Goal: Task Accomplishment & Management: Manage account settings

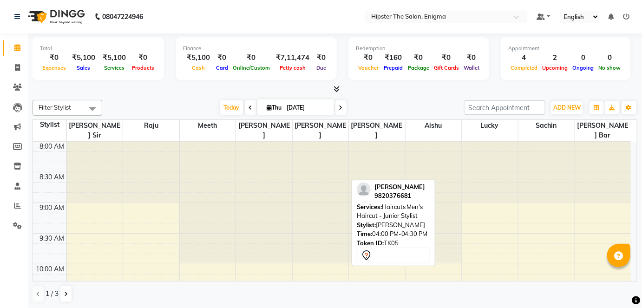
scroll to position [437, 0]
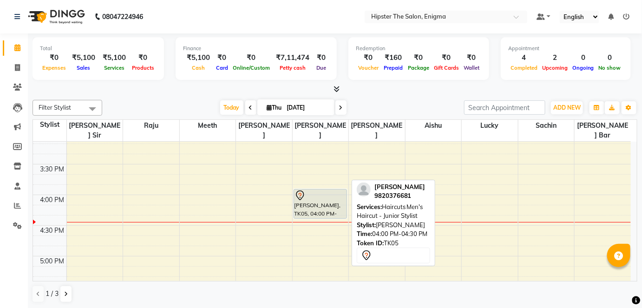
click at [321, 200] on div "[PERSON_NAME], TK05, 04:00 PM-04:30 PM, Haircuts Men's Haircut - Junior Stylist" at bounding box center [320, 204] width 53 height 29
select select "7"
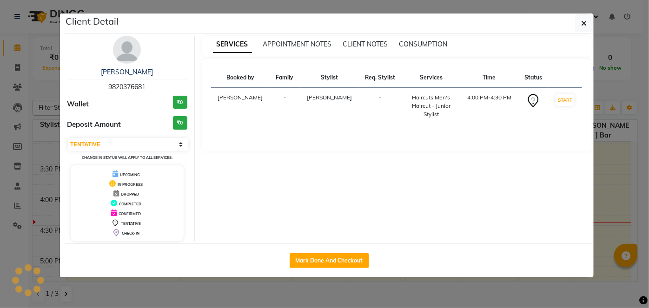
click at [321, 200] on ngb-modal-window "Client Detail pranav 9820376681 Wallet ₹0 Deposit Amount ₹0 Select IN SERVICE C…" at bounding box center [324, 154] width 649 height 308
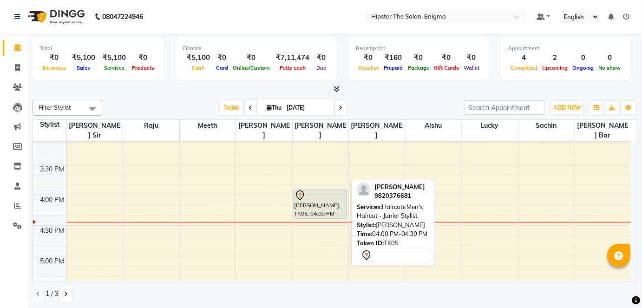
click at [320, 190] on div at bounding box center [321, 195] width 52 height 11
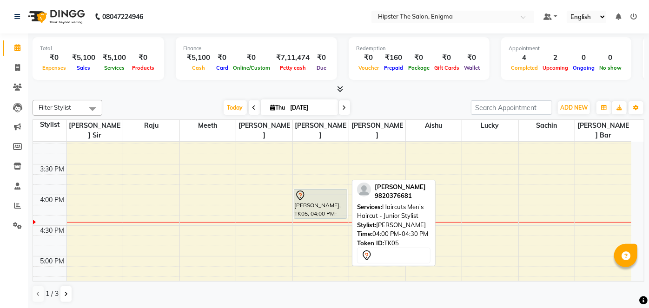
select select "7"
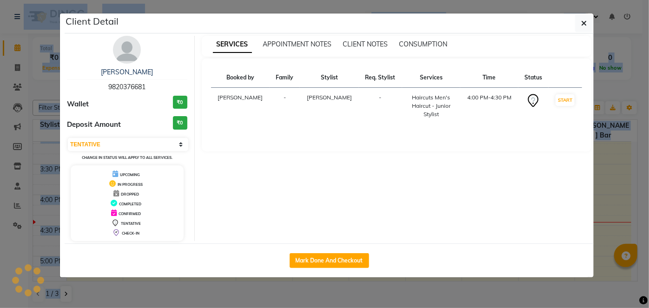
click at [320, 189] on div "SERVICES APPOINTMENT NOTES CLIENT NOTES CONSUMPTION Booked by Family Stylist Re…" at bounding box center [397, 138] width 404 height 205
click at [322, 258] on button "Mark Done And Checkout" at bounding box center [328, 260] width 79 height 15
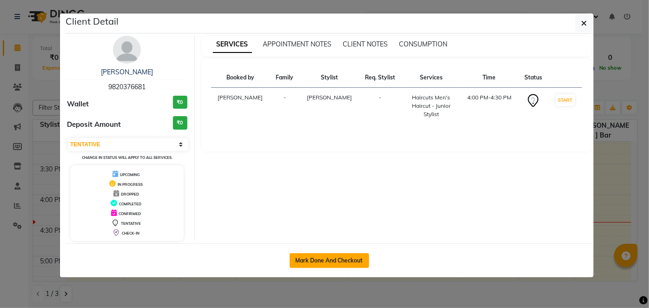
select select "4468"
select select "service"
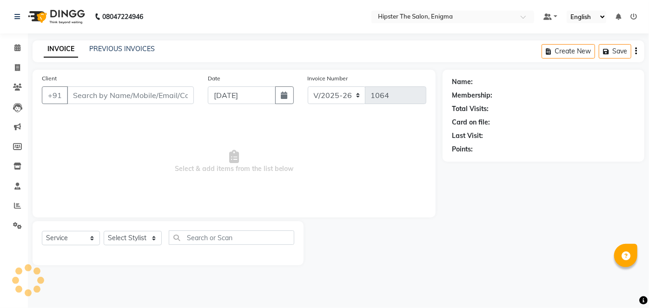
type input "9820376681"
select select "85797"
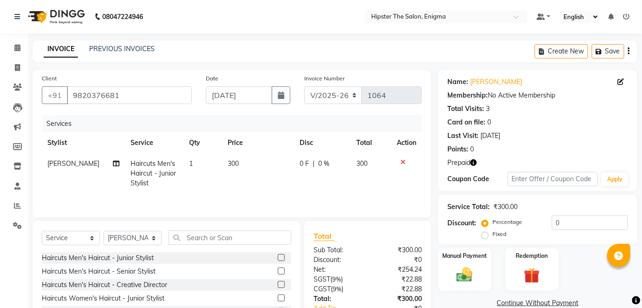
click at [474, 160] on icon "button" at bounding box center [473, 162] width 7 height 7
click at [530, 271] on img at bounding box center [532, 275] width 27 height 21
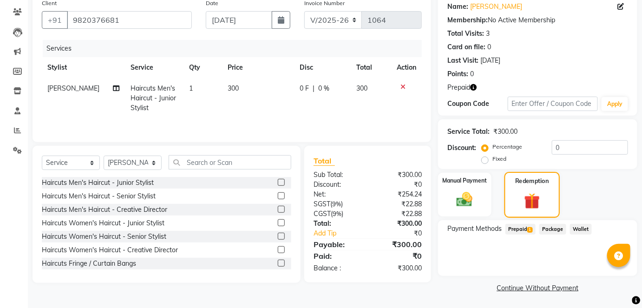
scroll to position [75, 0]
click at [520, 230] on span "Prepaid 1" at bounding box center [521, 229] width 30 height 11
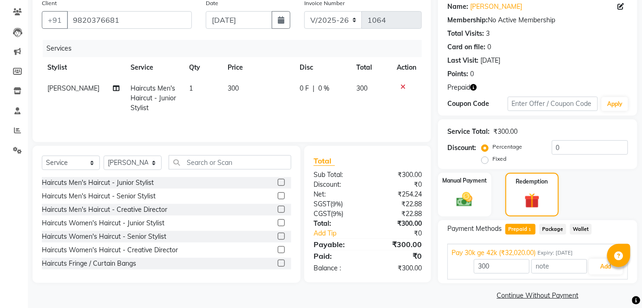
scroll to position [83, 0]
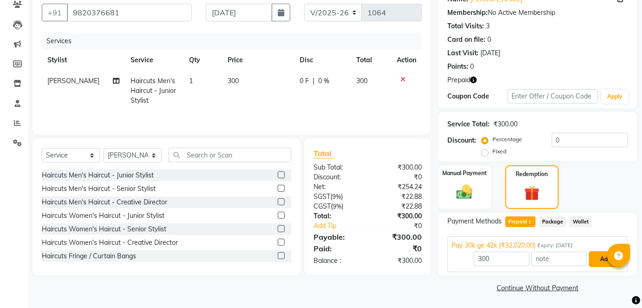
click at [601, 259] on button "Add" at bounding box center [606, 259] width 34 height 16
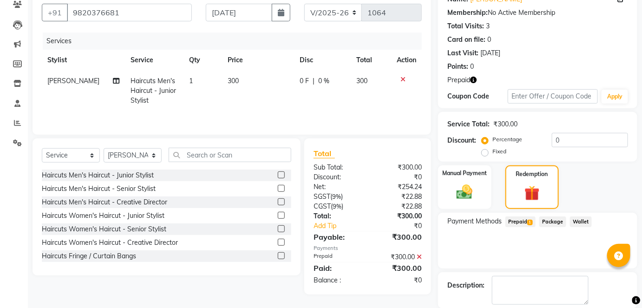
scroll to position [127, 0]
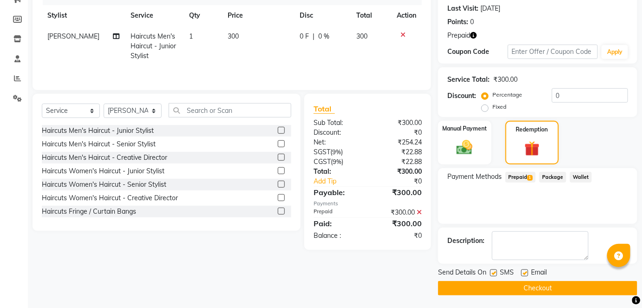
click at [565, 291] on button "Checkout" at bounding box center [537, 288] width 199 height 14
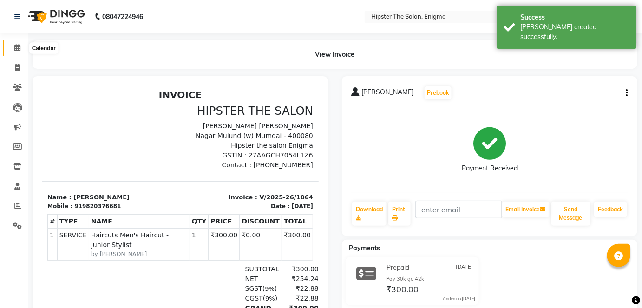
click at [19, 47] on icon at bounding box center [17, 47] width 6 height 7
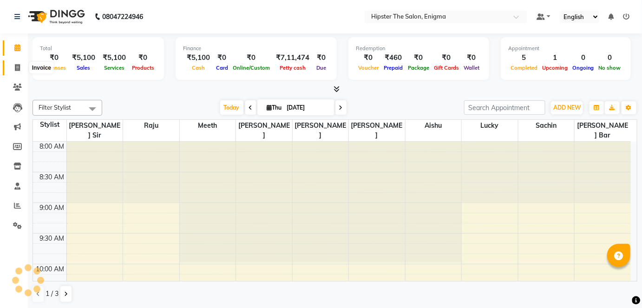
click at [10, 70] on span at bounding box center [17, 68] width 16 height 11
select select "service"
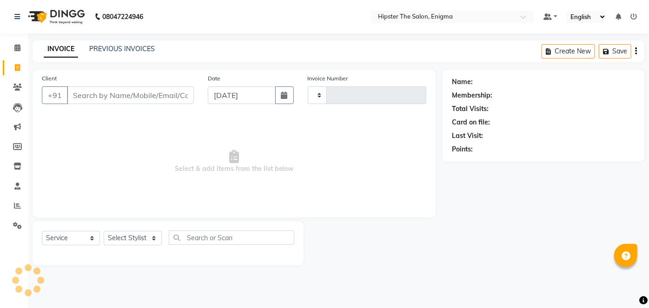
type input "1065"
select select "4468"
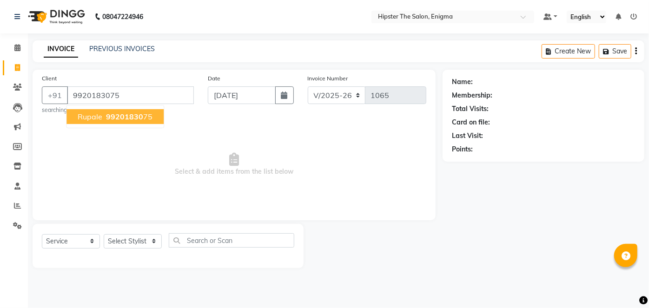
type input "9920183075"
click at [135, 123] on button "rupale 99201830 75" at bounding box center [114, 116] width 97 height 15
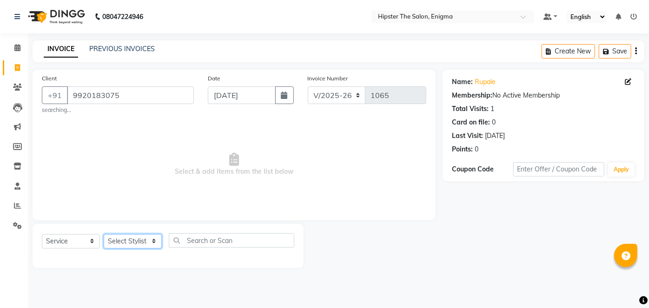
click at [132, 242] on select "Select Stylist [PERSON_NAME] [PERSON_NAME] [PERSON_NAME] [PERSON_NAME] poonam […" at bounding box center [133, 241] width 58 height 14
select select "85574"
click at [104, 234] on select "Select Stylist [PERSON_NAME] [PERSON_NAME] [PERSON_NAME] [PERSON_NAME] poonam […" at bounding box center [133, 241] width 58 height 14
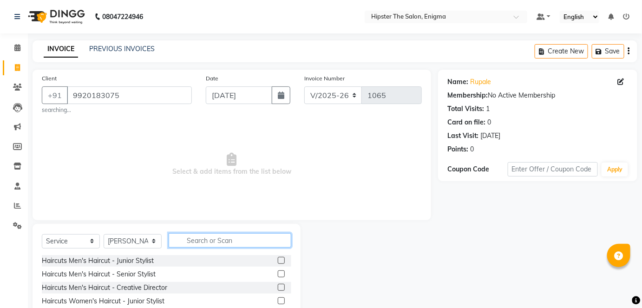
click at [213, 239] on input "text" at bounding box center [230, 240] width 123 height 14
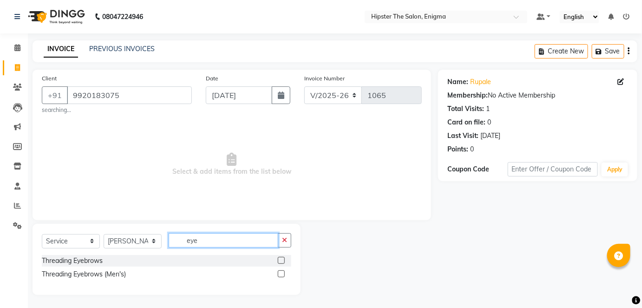
type input "eye"
click at [282, 259] on label at bounding box center [281, 260] width 7 height 7
click at [282, 259] on input "checkbox" at bounding box center [281, 261] width 6 height 6
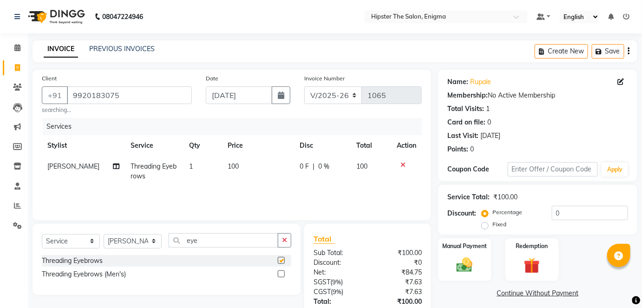
checkbox input "false"
click at [204, 242] on input "eye" at bounding box center [224, 240] width 110 height 14
type input "e"
type input "uppe"
click at [281, 259] on label at bounding box center [281, 260] width 7 height 7
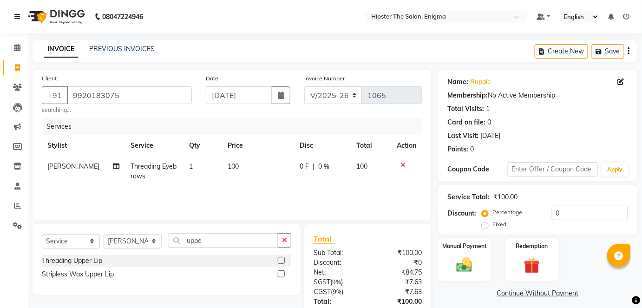
click at [281, 259] on input "checkbox" at bounding box center [281, 261] width 6 height 6
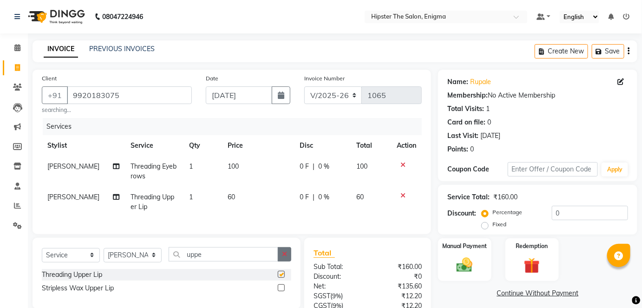
checkbox input "false"
click at [463, 263] on img at bounding box center [464, 265] width 27 height 19
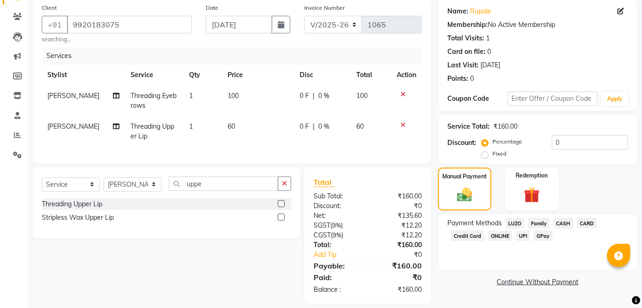
scroll to position [79, 0]
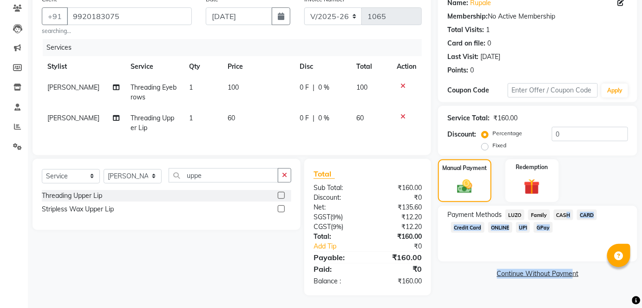
drag, startPoint x: 565, startPoint y: 213, endPoint x: 571, endPoint y: 274, distance: 60.7
click at [571, 274] on div "Name: Rupale Membership: No Active Membership Total Visits: 1 Card on file: 0 L…" at bounding box center [541, 143] width 206 height 305
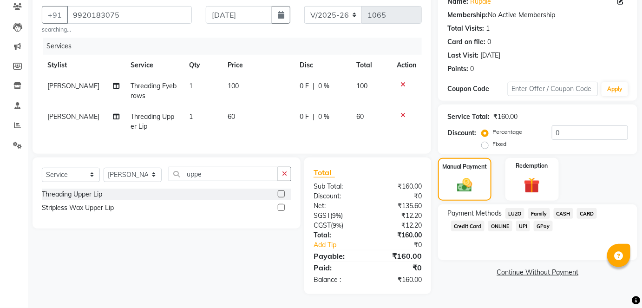
click at [534, 302] on main "INVOICE PREVIOUS INVOICES Create New Save Client +91 9920183075 searching... Da…" at bounding box center [335, 134] width 614 height 348
click at [560, 208] on span "CASH" at bounding box center [564, 213] width 20 height 11
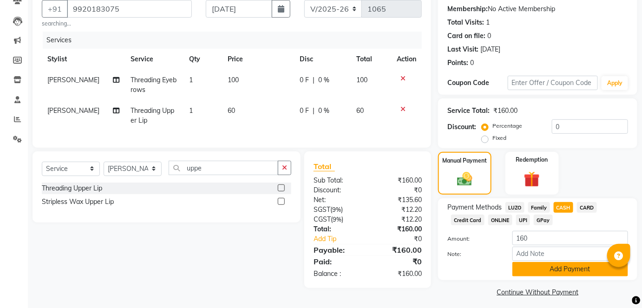
click at [569, 271] on button "Add Payment" at bounding box center [571, 269] width 116 height 14
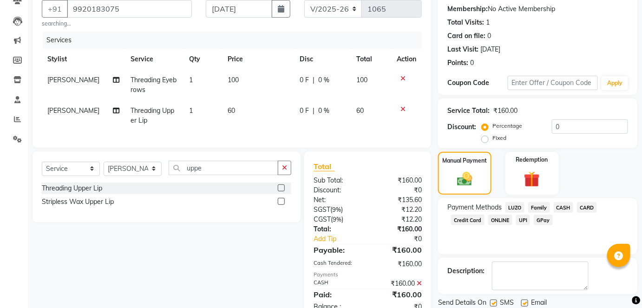
scroll to position [119, 0]
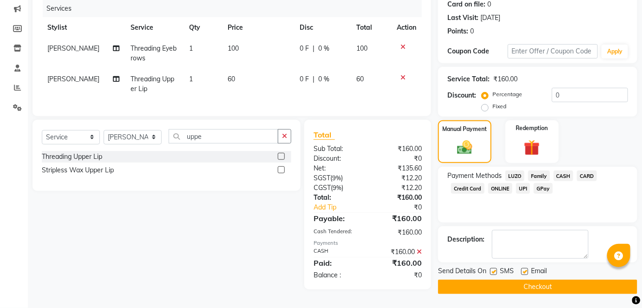
click at [556, 290] on button "Checkout" at bounding box center [537, 287] width 199 height 14
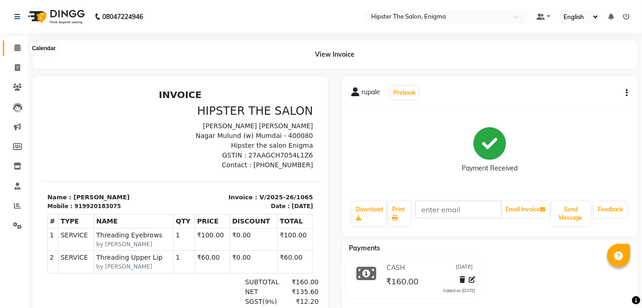
click at [20, 48] on span at bounding box center [17, 48] width 16 height 11
click at [13, 45] on span at bounding box center [17, 48] width 16 height 11
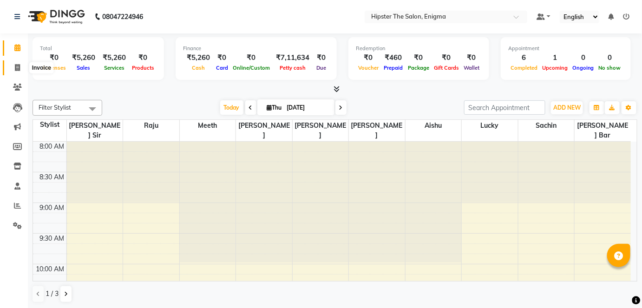
click at [17, 65] on icon at bounding box center [17, 67] width 5 height 7
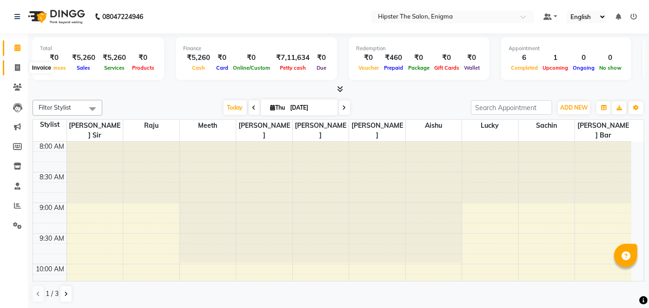
select select "4468"
select select "service"
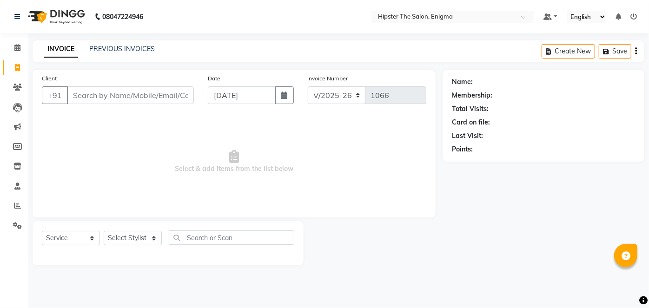
click at [96, 98] on input "Client" at bounding box center [130, 95] width 127 height 18
type input "9920065159"
click at [154, 99] on span "Add Client" at bounding box center [169, 95] width 37 height 9
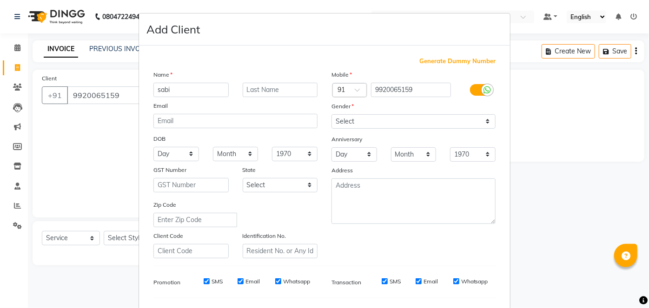
click at [169, 89] on input "sabi" at bounding box center [190, 90] width 75 height 14
type input "s"
click at [17, 47] on ngb-modal-window "Add Client Generate Dummy Number Name Email DOB Day 01 02 03 04 05 06 07 08 09 …" at bounding box center [324, 154] width 649 height 308
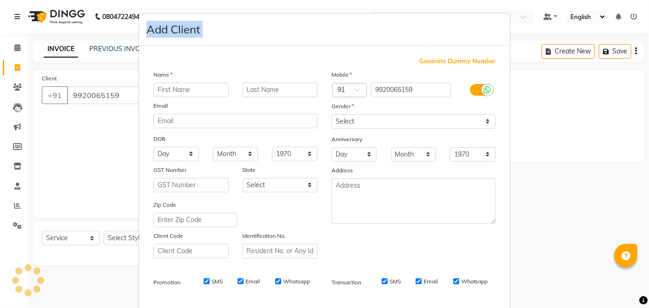
click at [17, 47] on ngb-modal-window "Add Client Generate Dummy Number Name Email DOB Day 01 02 03 04 05 06 07 08 09 …" at bounding box center [324, 154] width 649 height 308
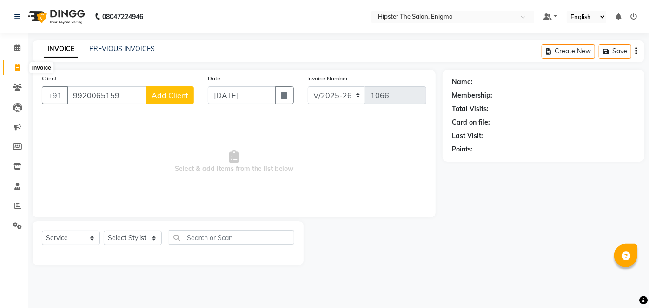
click at [17, 65] on icon at bounding box center [17, 67] width 5 height 7
select select "service"
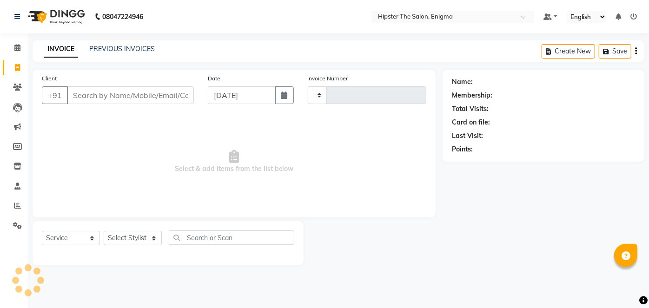
type input "1066"
select select "4468"
click at [88, 94] on input "Client" at bounding box center [130, 95] width 127 height 18
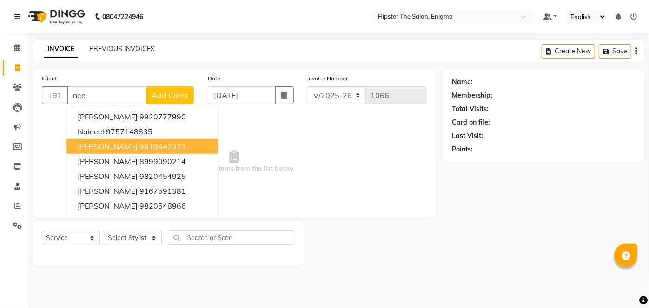
click at [98, 146] on span "neeta kamboj" at bounding box center [108, 146] width 60 height 9
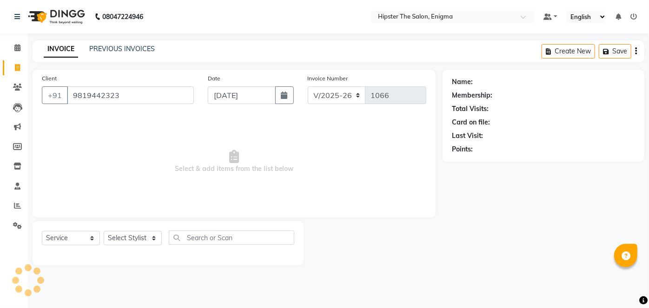
type input "9819442323"
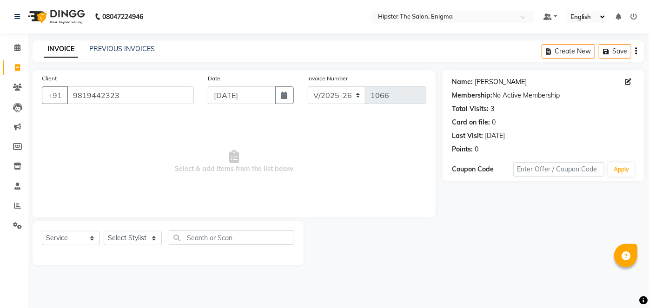
click at [488, 79] on link "Neeta Kamboj" at bounding box center [500, 82] width 52 height 10
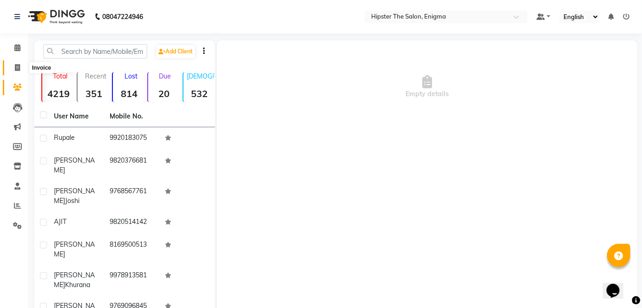
click at [19, 68] on icon at bounding box center [17, 67] width 5 height 7
select select "4468"
select select "service"
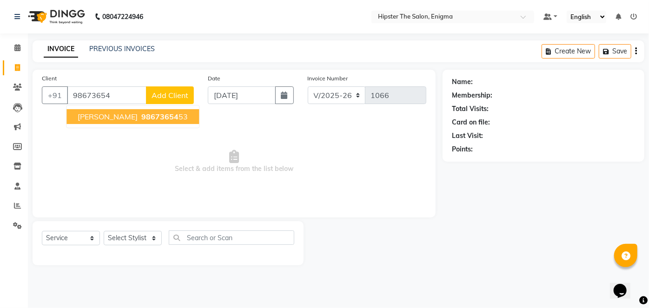
click at [141, 114] on span "98673654" at bounding box center [159, 116] width 37 height 9
type input "9867365453"
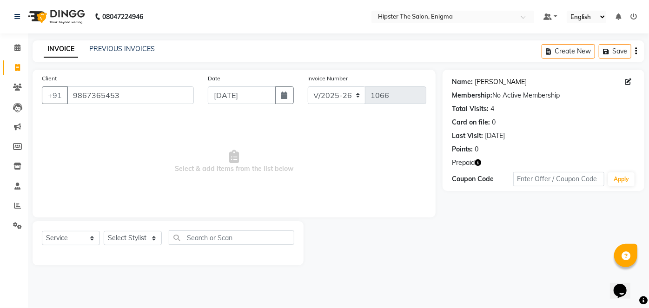
click at [486, 84] on link "[PERSON_NAME]" at bounding box center [500, 82] width 52 height 10
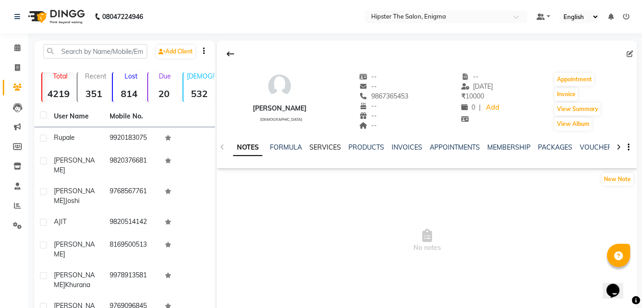
click at [322, 144] on link "SERVICES" at bounding box center [325, 147] width 32 height 8
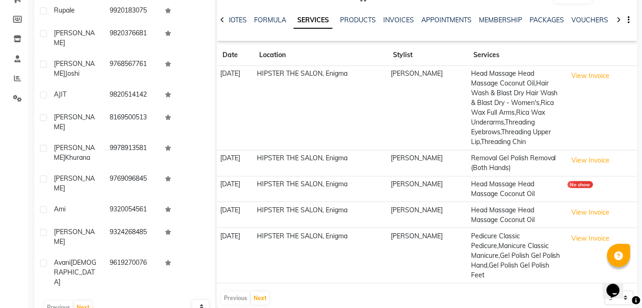
scroll to position [131, 0]
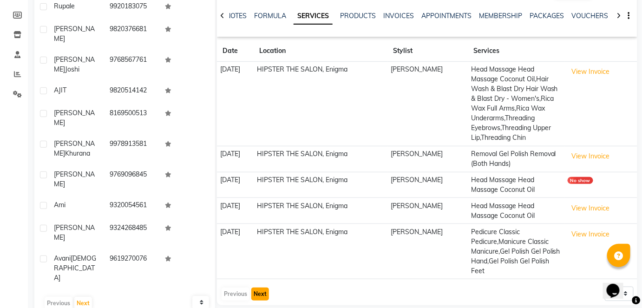
click at [258, 288] on button "Next" at bounding box center [260, 294] width 18 height 13
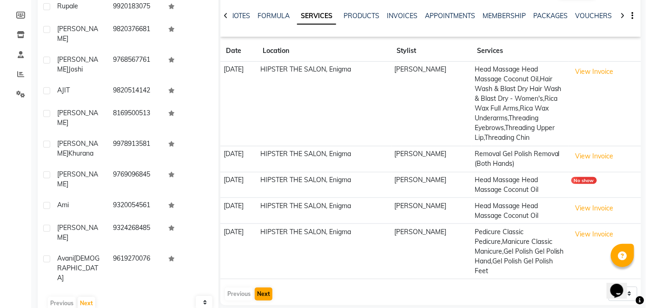
scroll to position [94, 0]
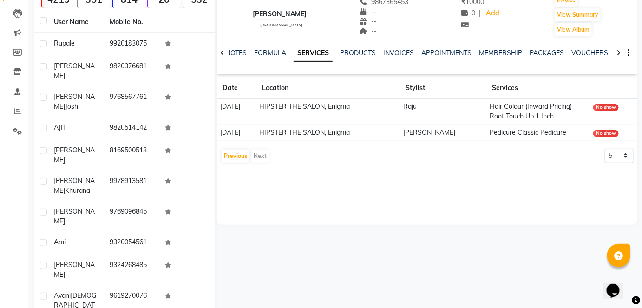
click at [261, 155] on div "Previous Next" at bounding box center [245, 156] width 49 height 15
click at [238, 154] on button "Previous" at bounding box center [236, 156] width 28 height 13
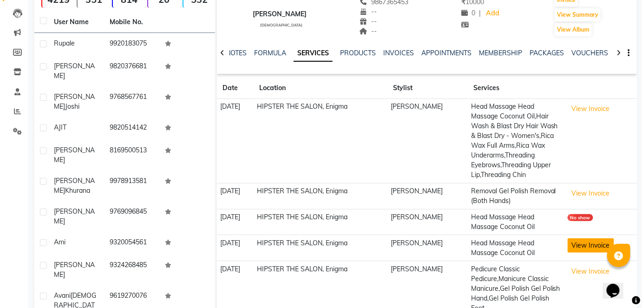
click at [578, 247] on button "View Invoice" at bounding box center [591, 245] width 46 height 14
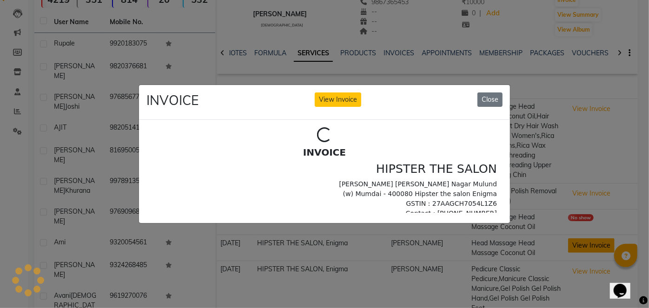
scroll to position [0, 0]
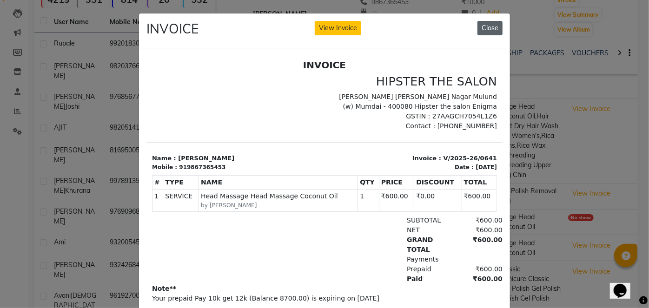
click at [496, 23] on button "Close" at bounding box center [489, 28] width 25 height 14
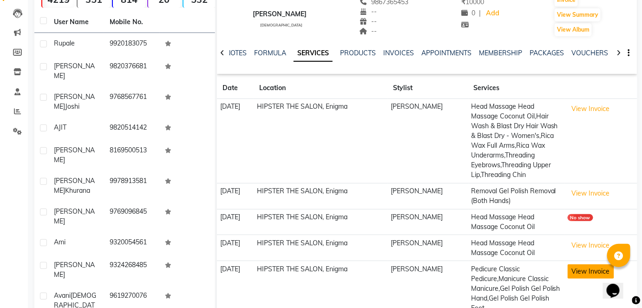
click at [585, 268] on button "View Invoice" at bounding box center [591, 271] width 46 height 14
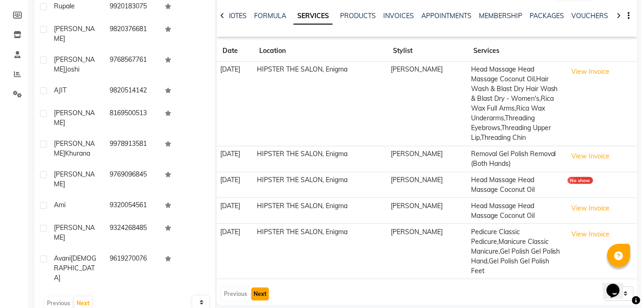
click at [263, 288] on button "Next" at bounding box center [260, 294] width 18 height 13
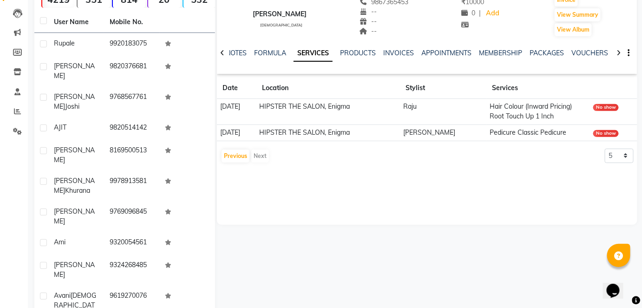
scroll to position [0, 0]
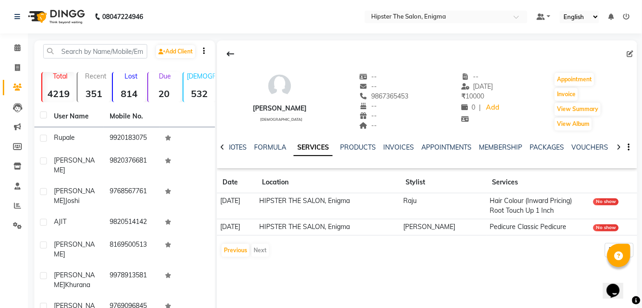
click at [270, 109] on div "[PERSON_NAME]" at bounding box center [280, 109] width 54 height 10
click at [238, 145] on link "NOTES" at bounding box center [236, 147] width 21 height 8
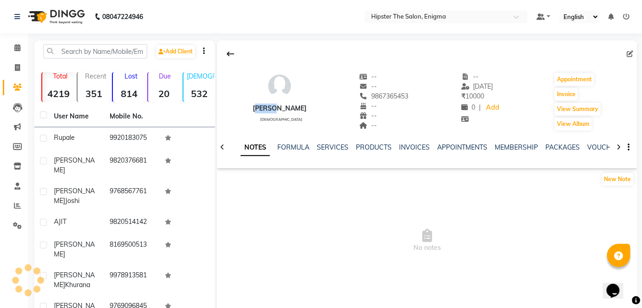
click at [241, 145] on link "NOTES" at bounding box center [255, 147] width 29 height 17
click at [238, 145] on div "NOTES FORMULA SERVICES PRODUCTS INVOICES APPOINTMENTS MEMBERSHIP PACKAGES VOUCH…" at bounding box center [416, 151] width 366 height 17
click at [15, 70] on icon at bounding box center [17, 67] width 5 height 7
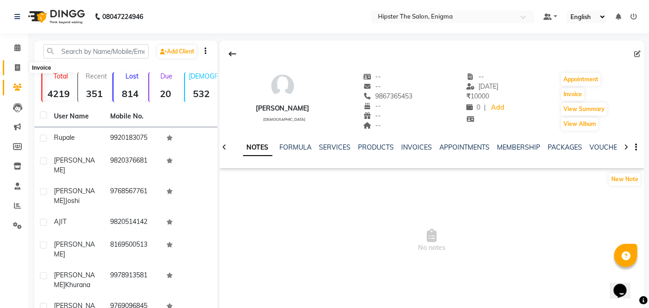
select select "4468"
select select "service"
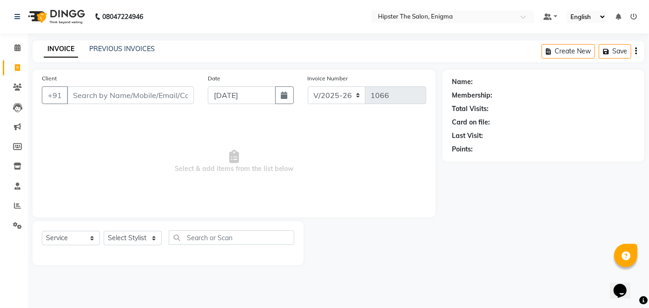
click at [89, 93] on input "Client" at bounding box center [130, 95] width 127 height 18
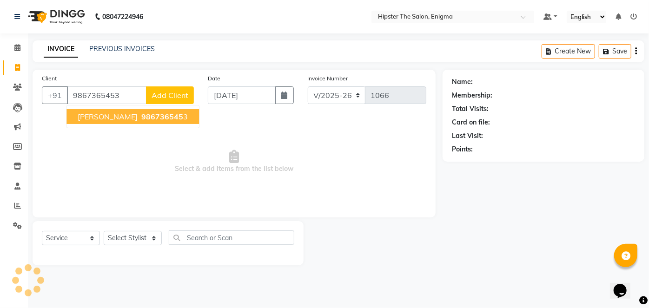
type input "9867365453"
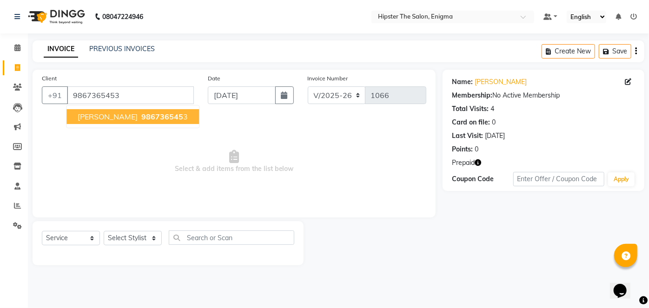
click at [141, 117] on span "986736545" at bounding box center [162, 116] width 42 height 9
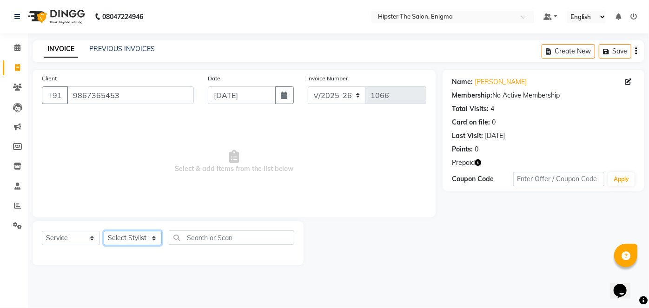
click at [153, 233] on select "Select Stylist [PERSON_NAME] [PERSON_NAME] [PERSON_NAME] [PERSON_NAME] poonam […" at bounding box center [133, 238] width 58 height 14
select select "85574"
click at [104, 231] on select "Select Stylist [PERSON_NAME] [PERSON_NAME] [PERSON_NAME] [PERSON_NAME] poonam […" at bounding box center [133, 238] width 58 height 14
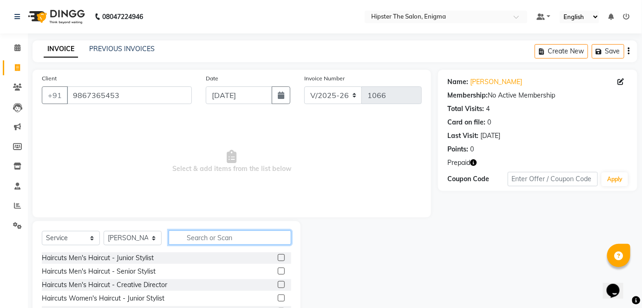
click at [194, 236] on input "text" at bounding box center [230, 237] width 123 height 14
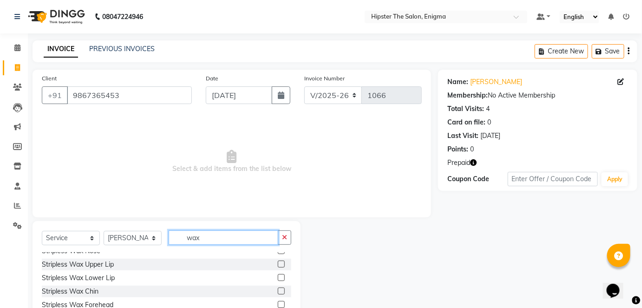
scroll to position [156, 0]
type input "wax"
click at [278, 264] on label at bounding box center [281, 263] width 7 height 7
click at [278, 264] on input "checkbox" at bounding box center [281, 264] width 6 height 6
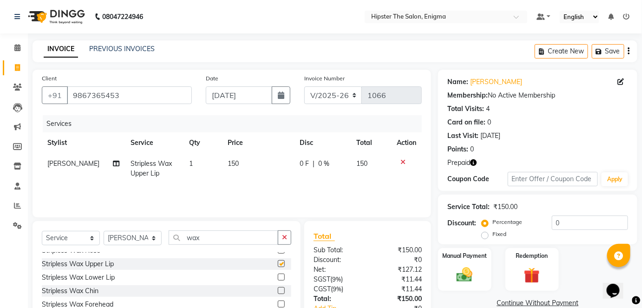
checkbox input "false"
click at [278, 289] on label at bounding box center [281, 290] width 7 height 7
click at [278, 289] on input "checkbox" at bounding box center [281, 291] width 6 height 6
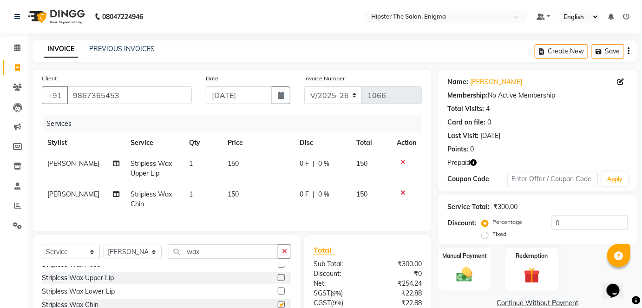
checkbox input "false"
click at [233, 259] on input "wax" at bounding box center [224, 251] width 110 height 14
type input "w"
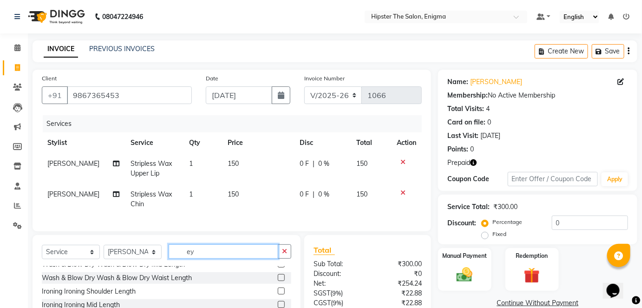
scroll to position [0, 0]
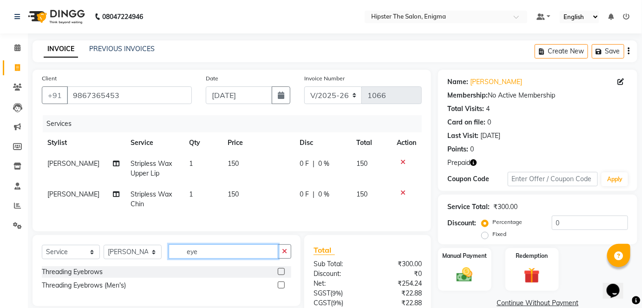
type input "eye"
click at [279, 275] on label at bounding box center [281, 271] width 7 height 7
click at [279, 275] on input "checkbox" at bounding box center [281, 272] width 6 height 6
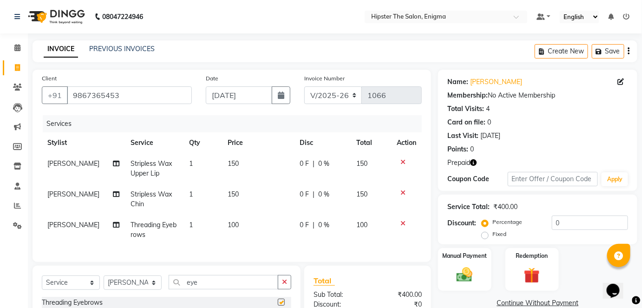
checkbox input "false"
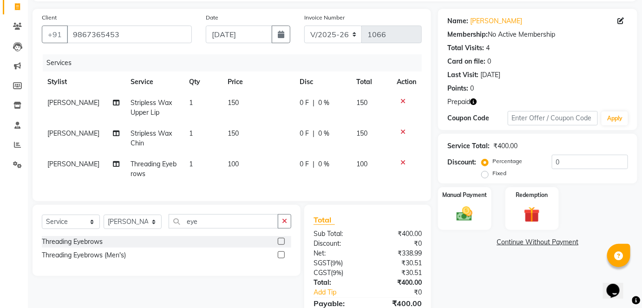
scroll to position [59, 0]
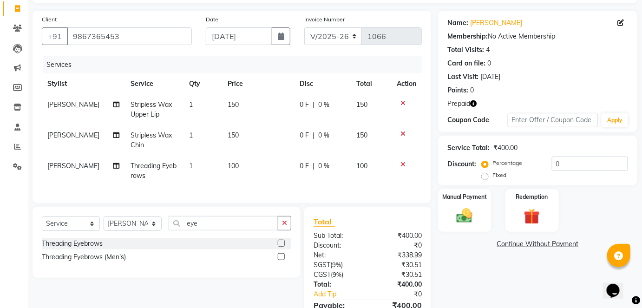
click at [473, 102] on icon "button" at bounding box center [473, 103] width 7 height 7
click at [533, 207] on img at bounding box center [532, 216] width 27 height 21
click at [521, 245] on span "Prepaid 1" at bounding box center [521, 245] width 30 height 11
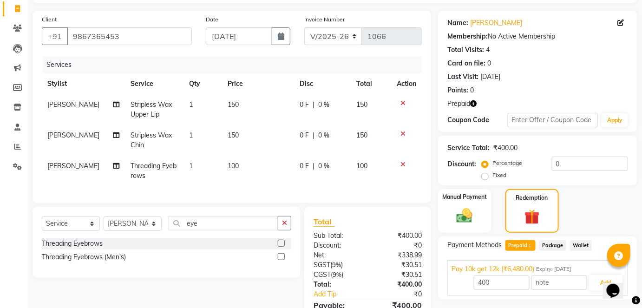
scroll to position [114, 0]
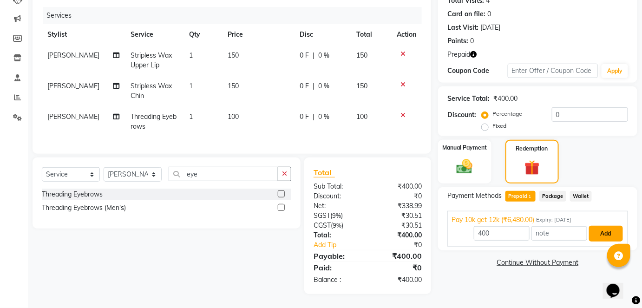
click at [610, 226] on button "Add" at bounding box center [606, 234] width 34 height 16
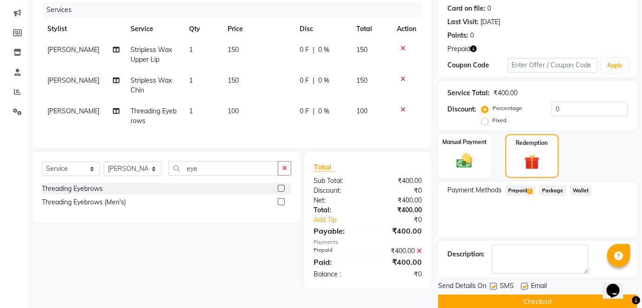
click at [559, 300] on button "Checkout" at bounding box center [537, 302] width 199 height 14
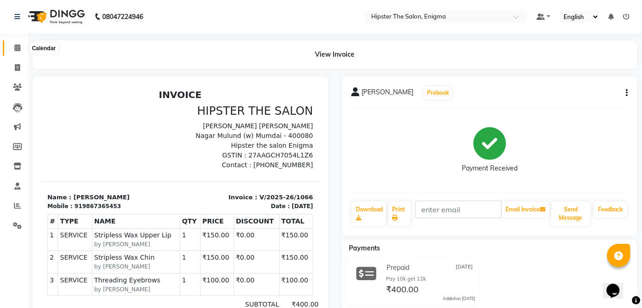
click at [16, 50] on icon at bounding box center [17, 47] width 6 height 7
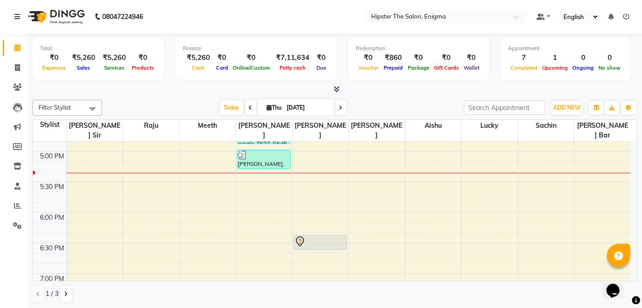
scroll to position [544, 0]
click at [19, 204] on icon at bounding box center [17, 205] width 7 height 7
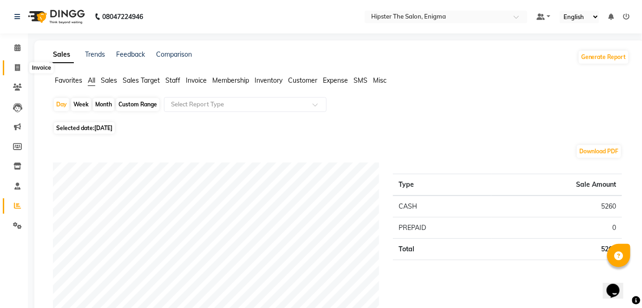
click at [15, 65] on icon at bounding box center [17, 67] width 5 height 7
select select "4468"
select select "service"
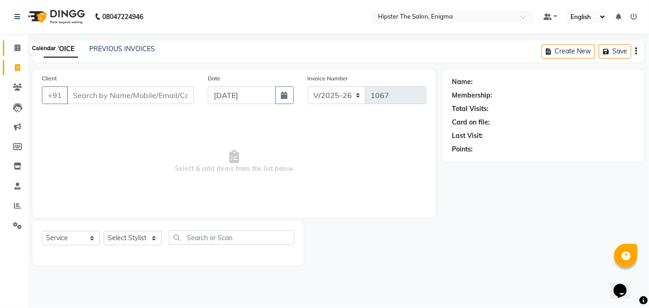
click at [16, 51] on icon at bounding box center [17, 47] width 6 height 7
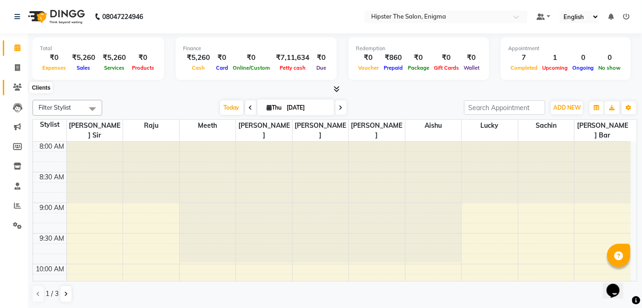
click at [16, 89] on icon at bounding box center [17, 87] width 9 height 7
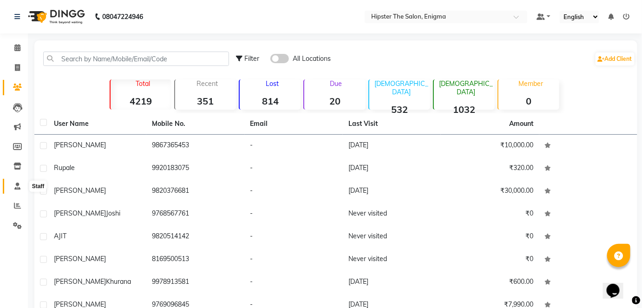
click at [20, 183] on icon at bounding box center [17, 186] width 6 height 7
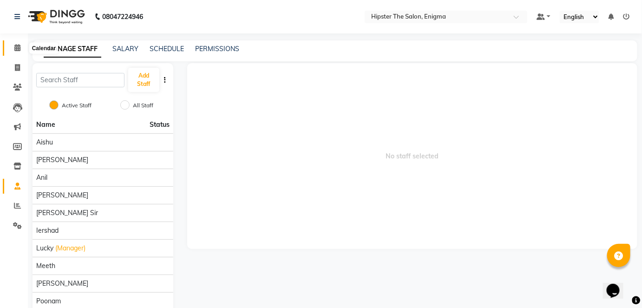
click at [17, 48] on icon at bounding box center [17, 47] width 6 height 7
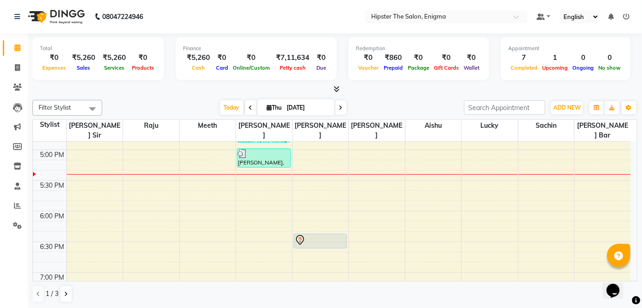
scroll to position [544, 0]
click at [255, 193] on div "8:00 AM 8:30 AM 9:00 AM 9:30 AM 10:00 AM 10:30 AM 11:00 AM 11:30 AM 12:00 PM 12…" at bounding box center [332, 27] width 598 height 858
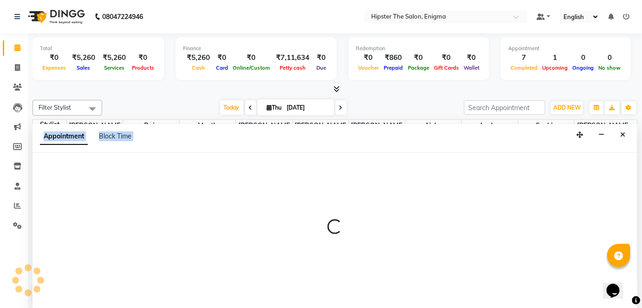
click at [255, 193] on div at bounding box center [335, 231] width 605 height 156
select select "85574"
select select "tentative"
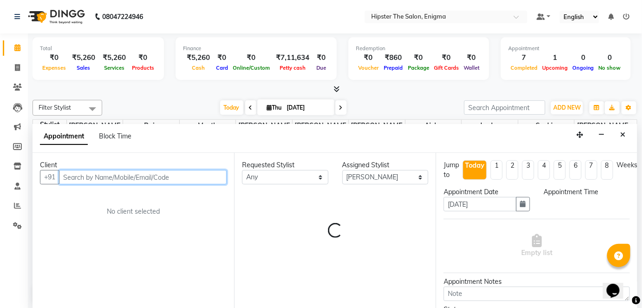
select select "1080"
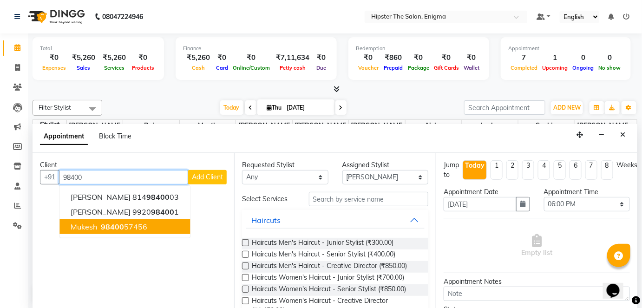
click at [115, 227] on span "98400" at bounding box center [112, 226] width 23 height 9
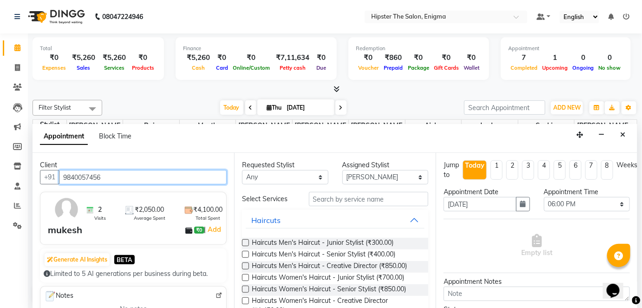
type input "9840057456"
click at [67, 230] on div "mukesh" at bounding box center [65, 230] width 34 height 14
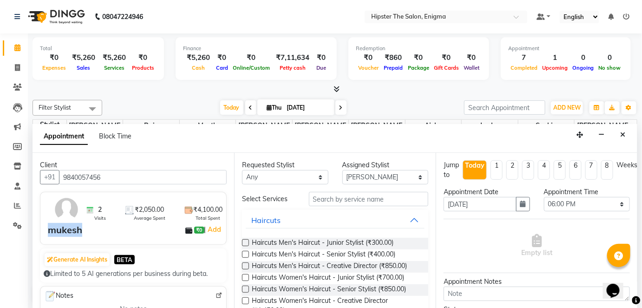
click at [67, 230] on div "mukesh" at bounding box center [65, 230] width 34 height 14
click at [348, 197] on input "text" at bounding box center [368, 199] width 119 height 14
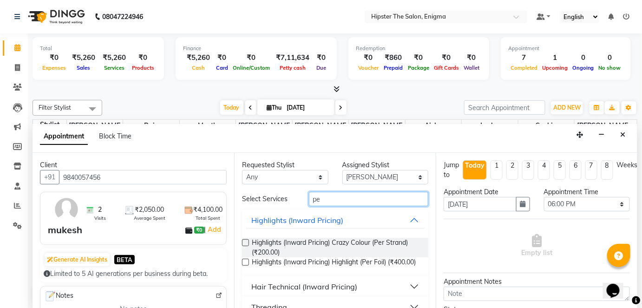
scroll to position [85, 0]
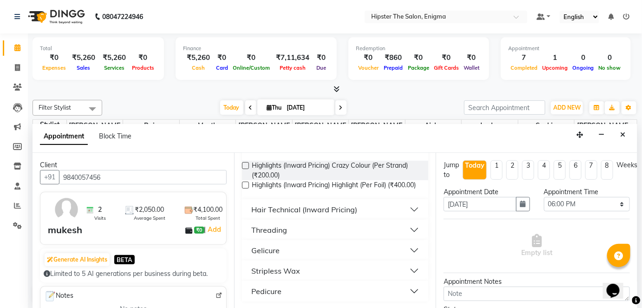
type input "pe"
click at [342, 285] on button "Pedicure" at bounding box center [335, 291] width 179 height 17
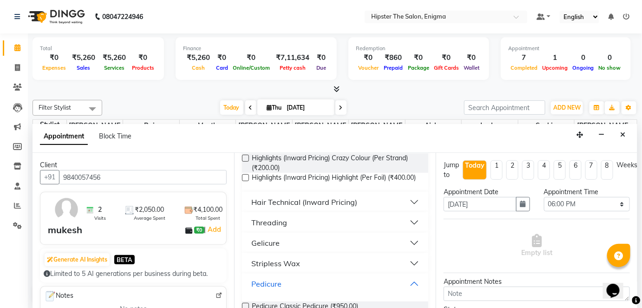
scroll to position [158, 0]
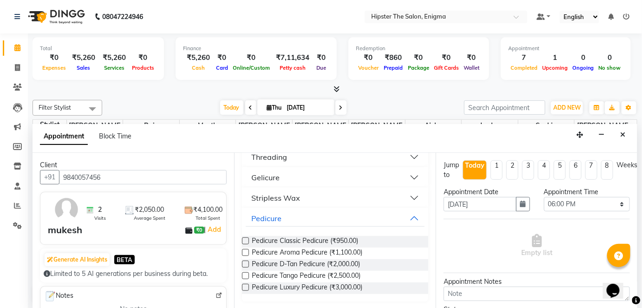
click at [245, 240] on label at bounding box center [245, 240] width 7 height 7
click at [245, 240] on input "checkbox" at bounding box center [245, 242] width 6 height 6
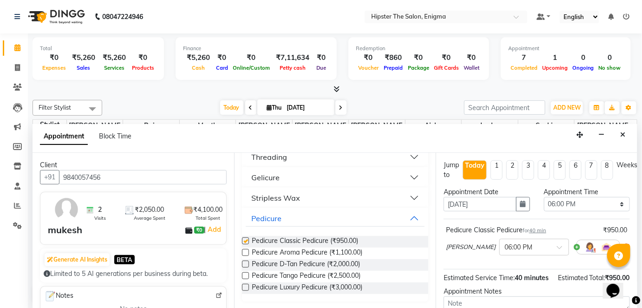
checkbox input "false"
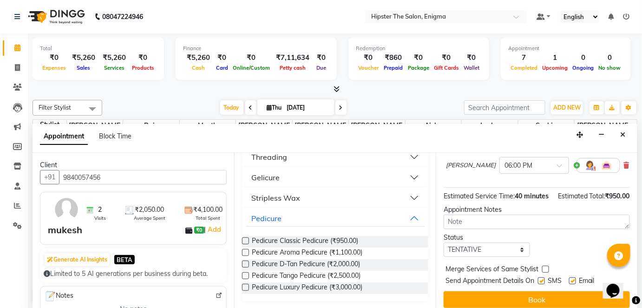
scroll to position [98, 0]
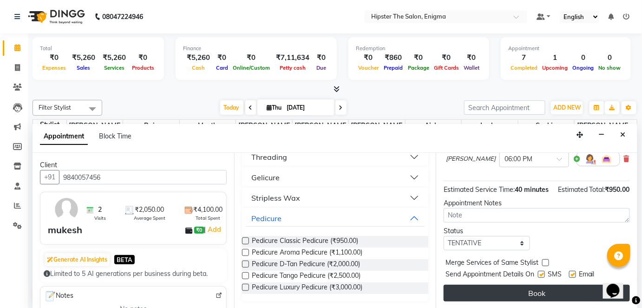
click at [544, 289] on button "Book" at bounding box center [537, 293] width 186 height 17
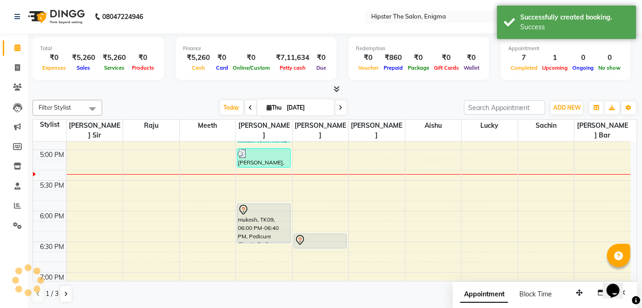
scroll to position [0, 0]
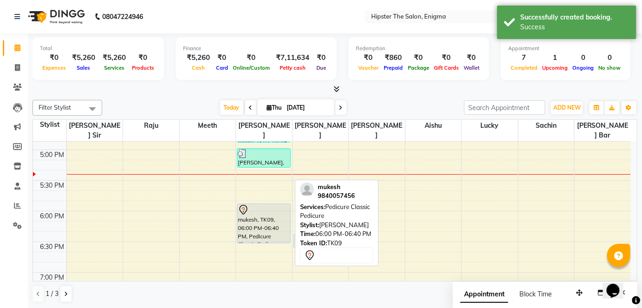
click at [246, 212] on div "mukesh, TK09, 06:00 PM-06:40 PM, Pedicure Classic Pedicure" at bounding box center [263, 223] width 53 height 39
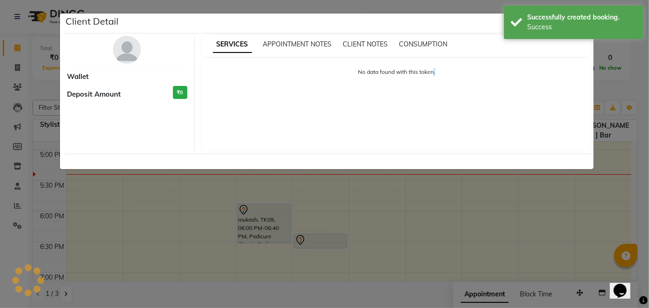
click at [246, 212] on ngb-modal-window "Client Detail Wallet Deposit Amount ₹0 SERVICES APPOINTMENT NOTES CLIENT NOTES …" at bounding box center [324, 154] width 649 height 308
select select "7"
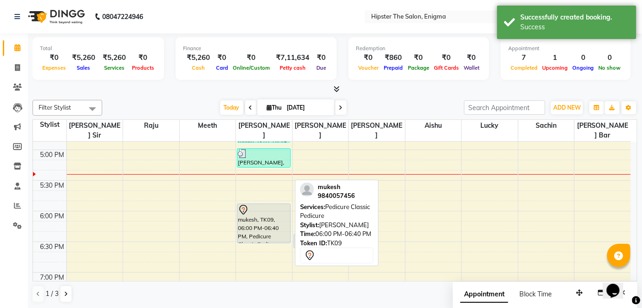
click at [246, 212] on div "mukesh, TK09, 06:00 PM-06:40 PM, Pedicure Classic Pedicure" at bounding box center [263, 223] width 53 height 39
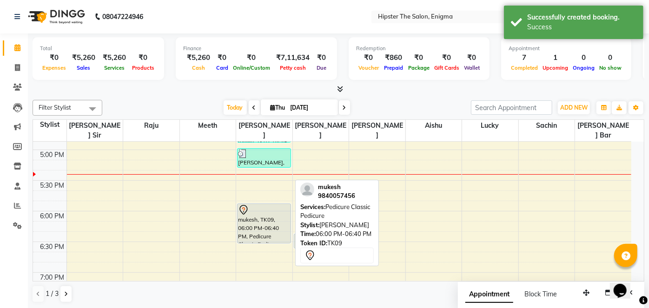
select select "7"
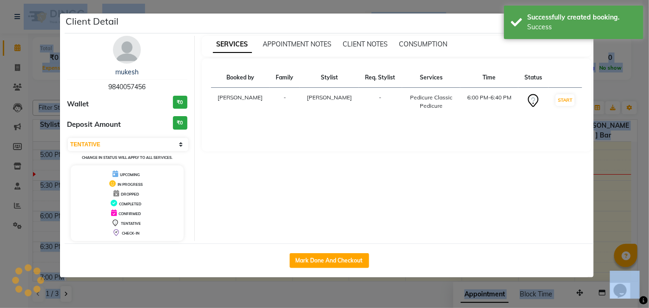
click at [246, 212] on div "Client Detail mukesh 9840057456 Wallet ₹0 Deposit Amount ₹0 Select IN SERVICE C…" at bounding box center [329, 145] width 529 height 264
click at [127, 69] on link "mukesh" at bounding box center [126, 72] width 23 height 8
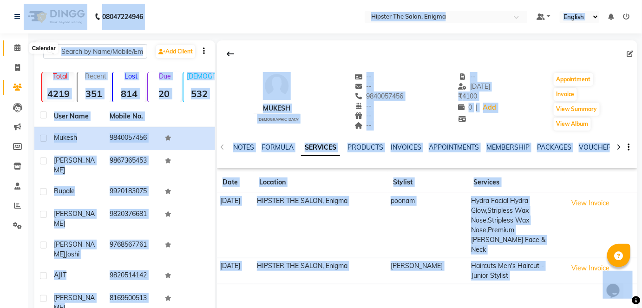
click at [21, 49] on span at bounding box center [17, 48] width 16 height 11
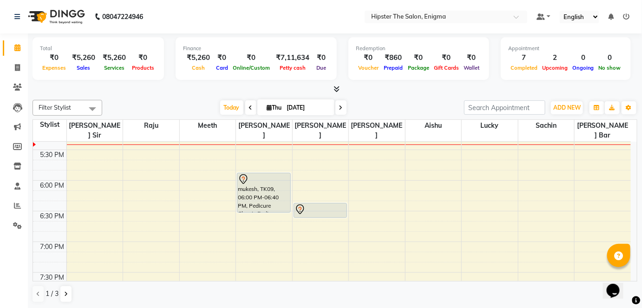
scroll to position [581, 0]
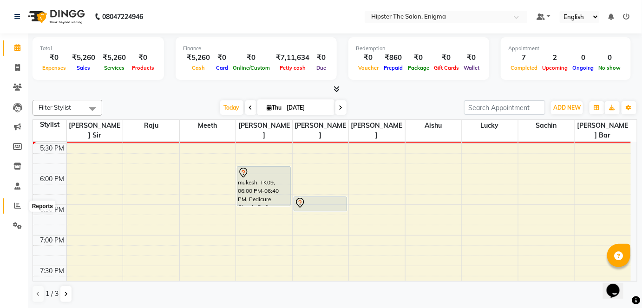
click at [20, 207] on icon at bounding box center [17, 205] width 7 height 7
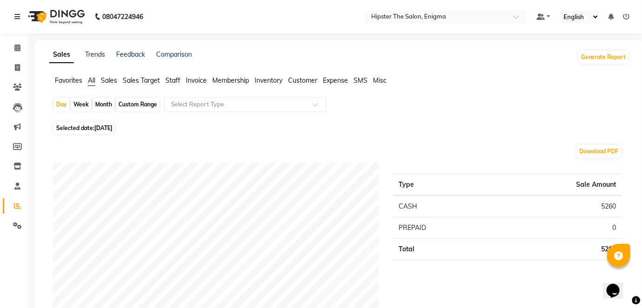
click at [173, 81] on span "Staff" at bounding box center [172, 80] width 15 height 8
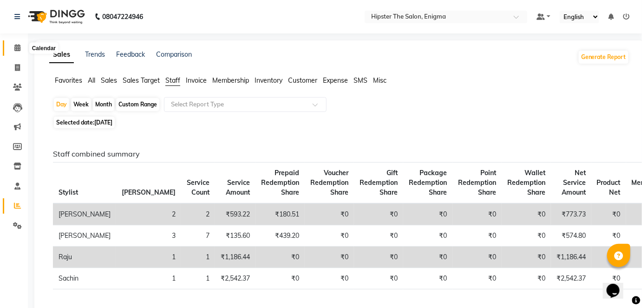
click at [16, 50] on icon at bounding box center [17, 47] width 6 height 7
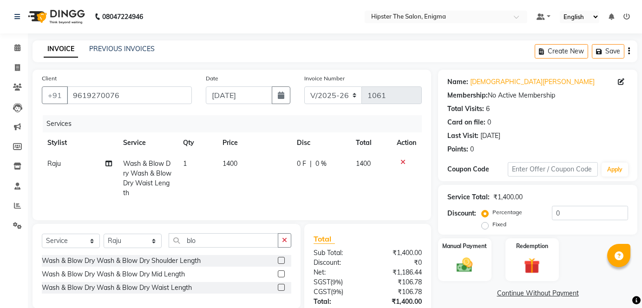
select select "4468"
select select "service"
select select "27612"
click at [19, 49] on icon at bounding box center [17, 47] width 6 height 7
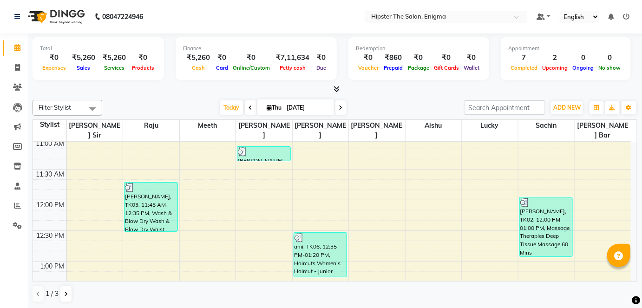
scroll to position [197, 0]
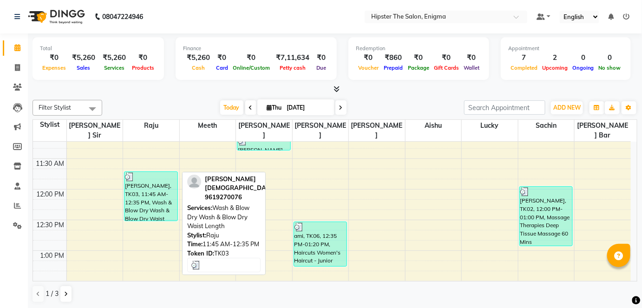
click at [157, 187] on div "[PERSON_NAME], TK03, 11:45 AM-12:35 PM, Wash & Blow Dry Wash & Blow Dry Waist L…" at bounding box center [151, 196] width 53 height 49
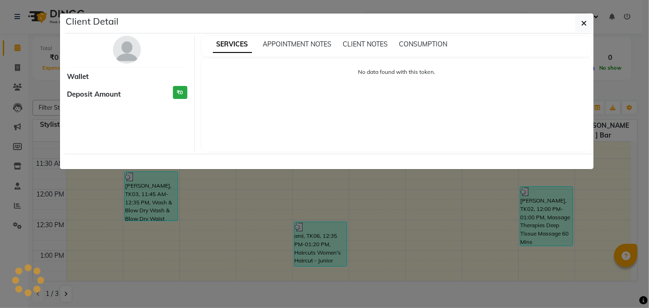
select select "3"
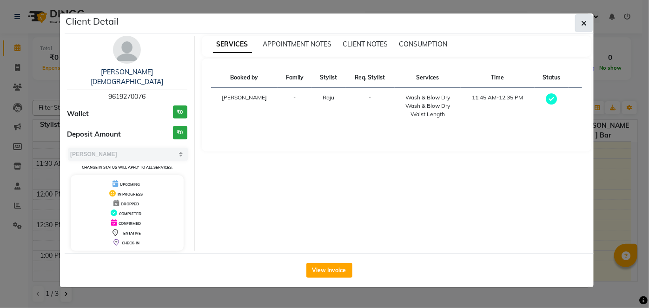
click at [586, 25] on icon "button" at bounding box center [584, 23] width 6 height 7
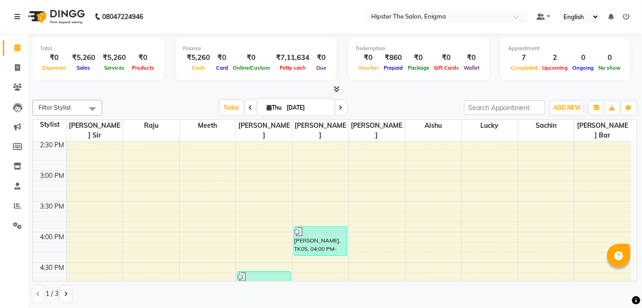
scroll to position [404, 0]
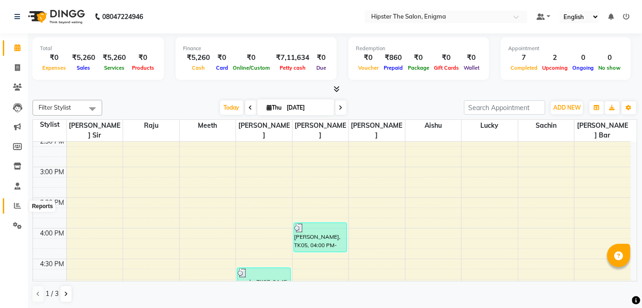
click at [11, 203] on span at bounding box center [17, 206] width 16 height 11
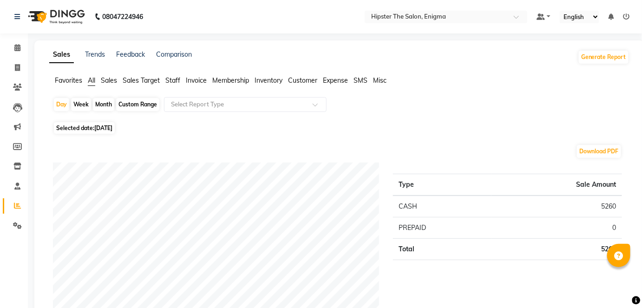
click at [105, 106] on div "Month" at bounding box center [103, 104] width 21 height 13
select select "9"
select select "2025"
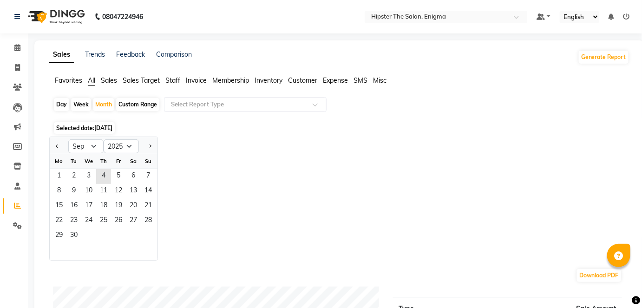
click at [131, 82] on span "Sales Target" at bounding box center [141, 80] width 37 height 8
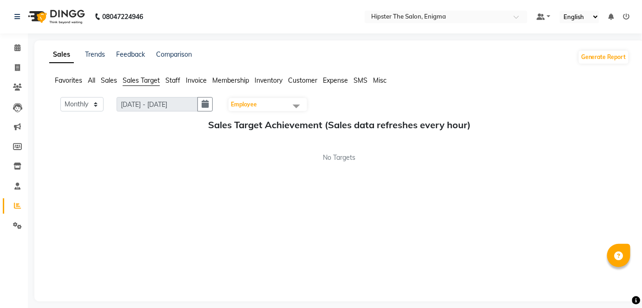
click at [131, 78] on span "Sales Target" at bounding box center [141, 80] width 37 height 8
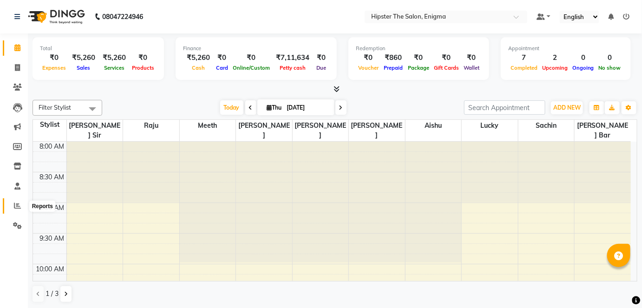
click at [16, 207] on icon at bounding box center [17, 205] width 7 height 7
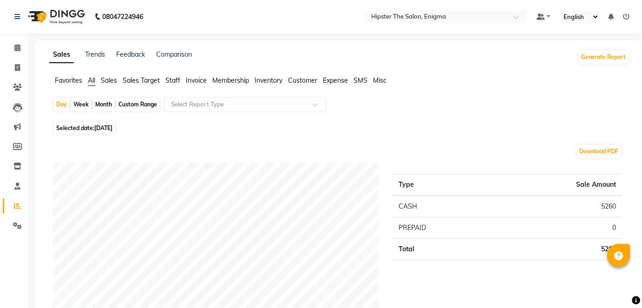
click at [102, 99] on div "Month" at bounding box center [103, 104] width 21 height 13
select select "9"
select select "2025"
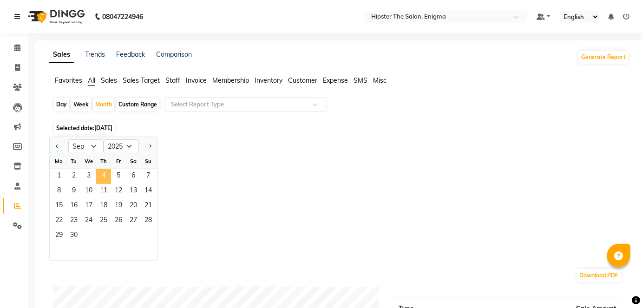
click at [97, 173] on span "4" at bounding box center [103, 176] width 15 height 15
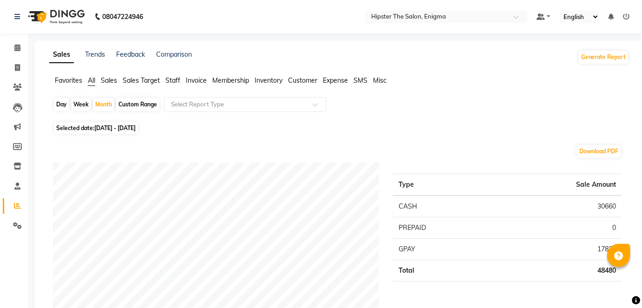
click at [140, 81] on span "Sales Target" at bounding box center [141, 80] width 37 height 8
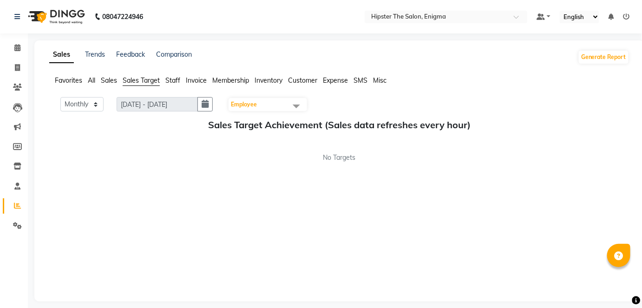
click at [129, 78] on span "Sales Target" at bounding box center [141, 80] width 37 height 8
click at [127, 78] on span "Sales Target" at bounding box center [141, 80] width 37 height 8
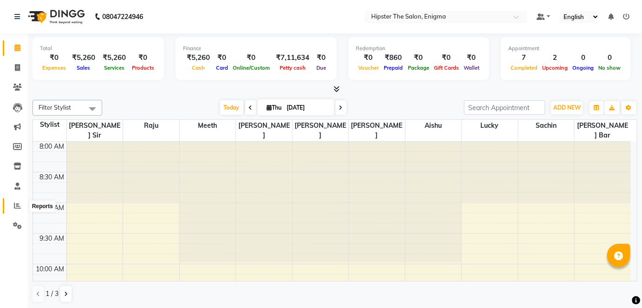
click at [12, 204] on span at bounding box center [17, 206] width 16 height 11
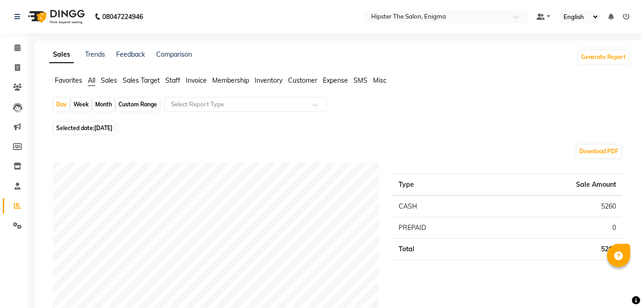
click at [101, 104] on div "Month" at bounding box center [103, 104] width 21 height 13
select select "9"
select select "2025"
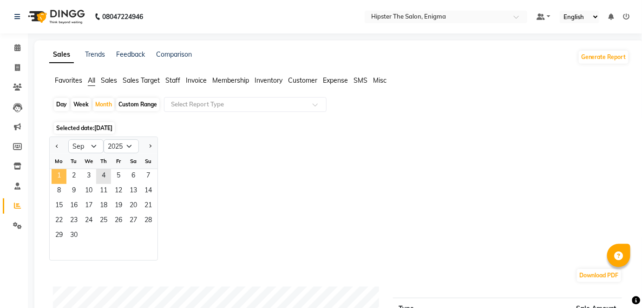
click at [63, 171] on span "1" at bounding box center [59, 176] width 15 height 15
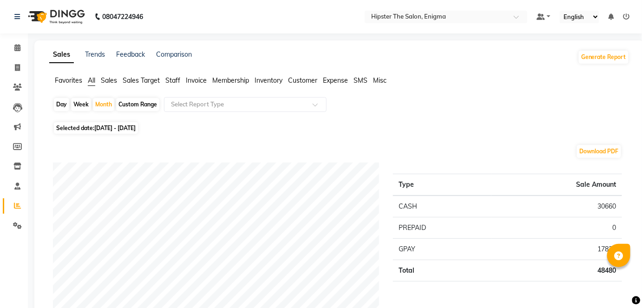
click at [125, 76] on span "Sales Target" at bounding box center [141, 80] width 37 height 8
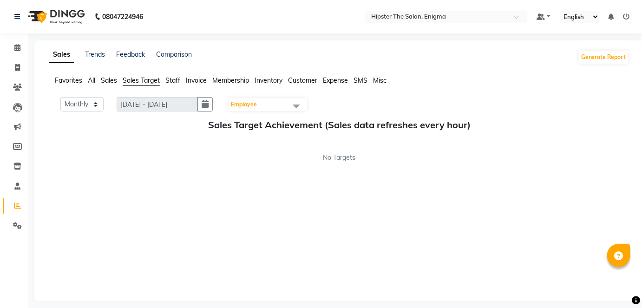
click at [170, 78] on span "Staff" at bounding box center [172, 80] width 15 height 8
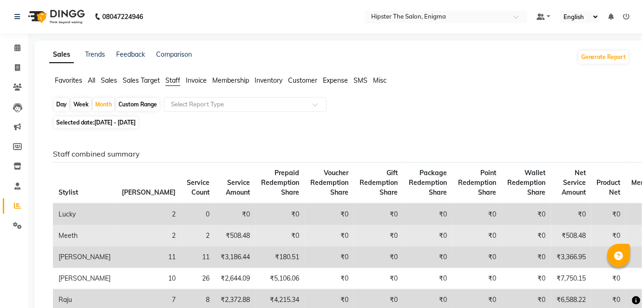
scroll to position [80, 0]
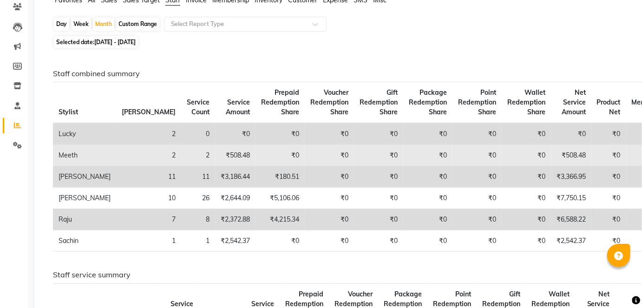
click at [215, 234] on td "₹2,542.37" at bounding box center [235, 240] width 40 height 21
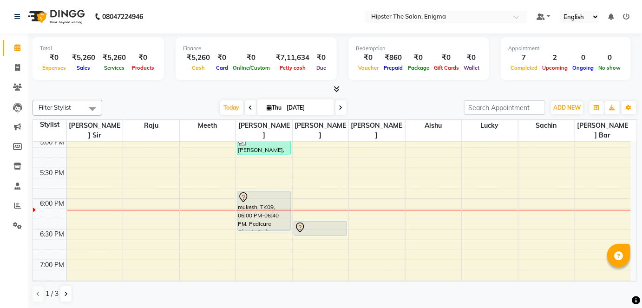
scroll to position [559, 0]
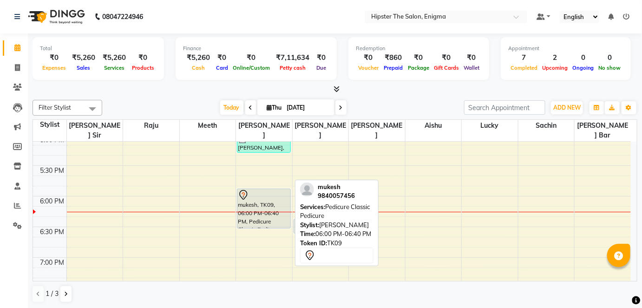
click at [253, 205] on div "mukesh, TK09, 06:00 PM-06:40 PM, Pedicure Classic Pedicure" at bounding box center [263, 208] width 53 height 39
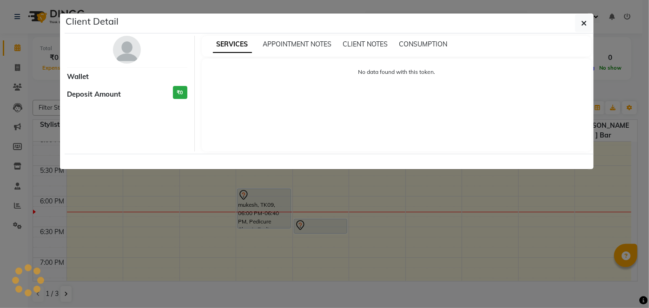
select select "7"
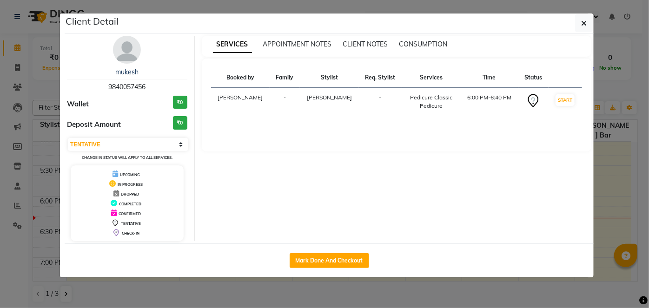
select select "service"
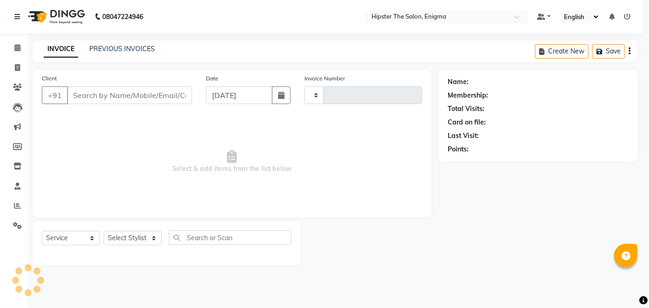
type input "1067"
select select "4468"
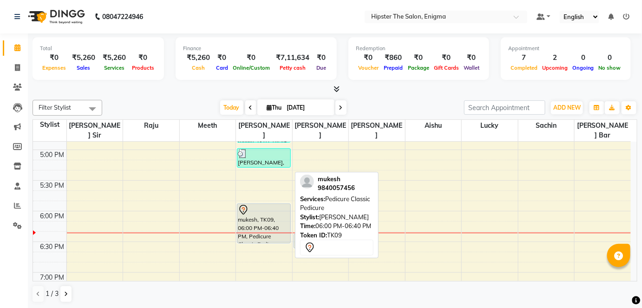
scroll to position [544, 0]
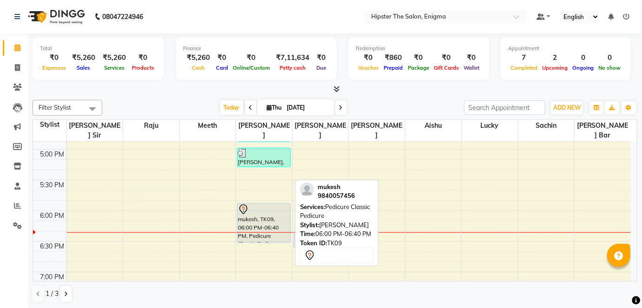
click at [250, 204] on div at bounding box center [264, 209] width 52 height 11
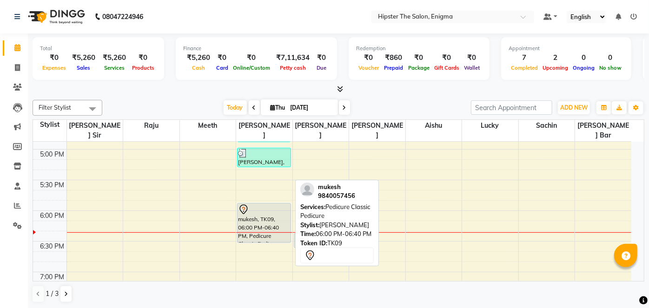
select select "7"
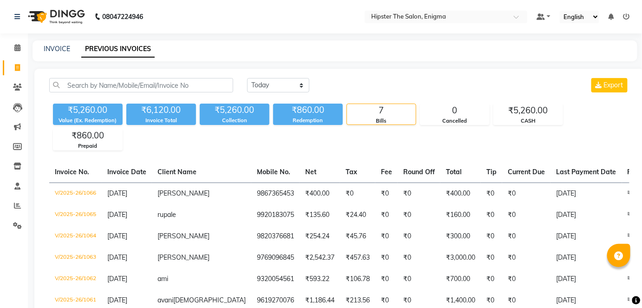
select select "service"
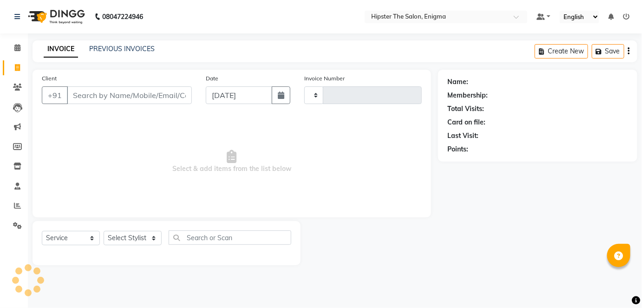
type input "1067"
select select "4468"
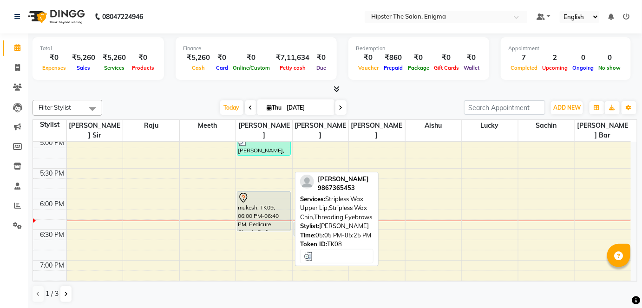
scroll to position [556, 0]
click at [283, 214] on div "mukesh, TK09, 06:00 PM-06:40 PM, Pedicure Classic Pedicure" at bounding box center [263, 210] width 53 height 39
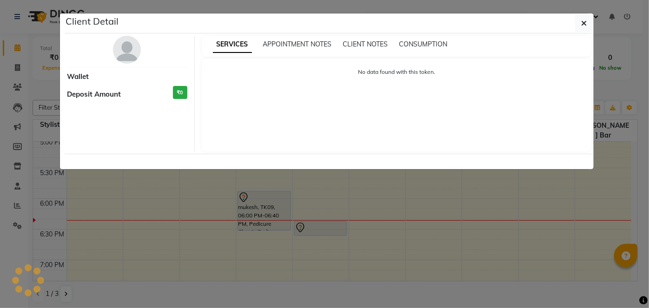
select select "7"
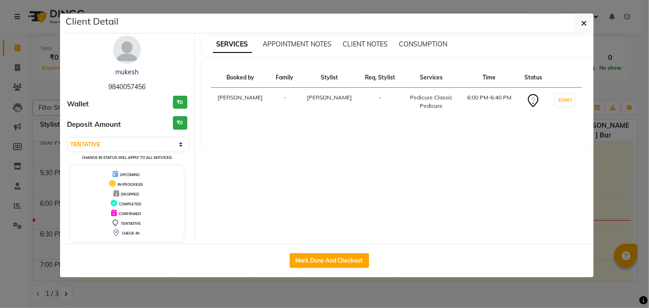
click at [283, 214] on div "SERVICES APPOINTMENT NOTES CLIENT NOTES CONSUMPTION Booked by Family Stylist Re…" at bounding box center [397, 138] width 404 height 205
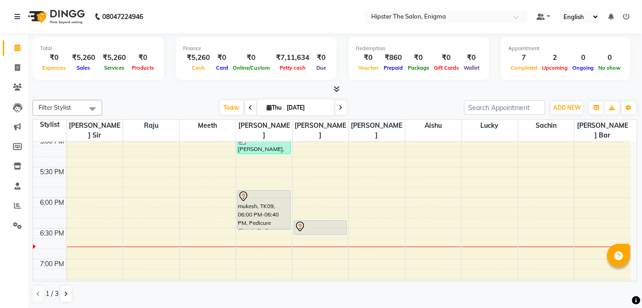
scroll to position [558, 0]
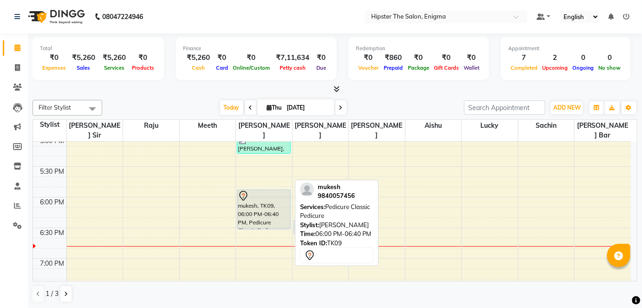
click at [242, 209] on div "mukesh, TK09, 06:00 PM-06:40 PM, Pedicure Classic Pedicure" at bounding box center [263, 209] width 53 height 39
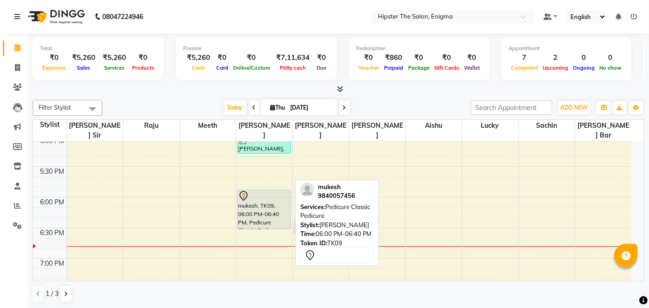
select select "7"
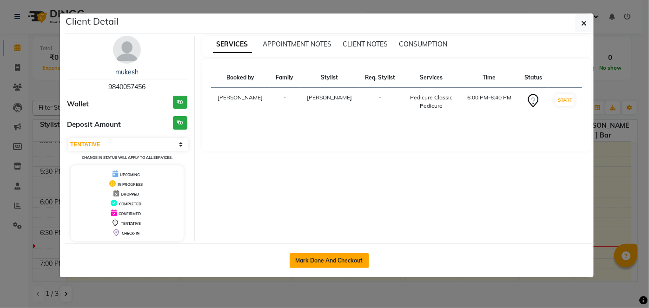
click at [332, 257] on button "Mark Done And Checkout" at bounding box center [328, 260] width 79 height 15
select select "4468"
select select "service"
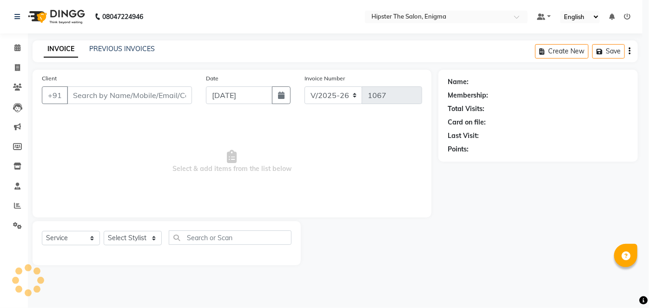
select select "3"
type input "9840057456"
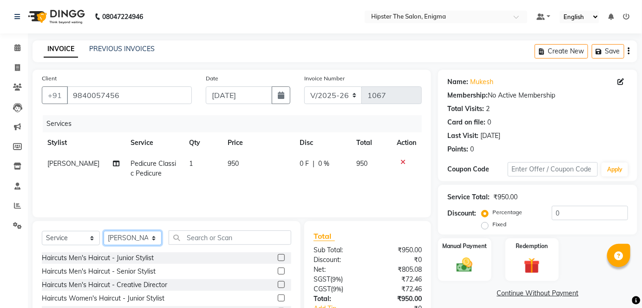
click at [131, 235] on select "Select Stylist [PERSON_NAME] [PERSON_NAME] [PERSON_NAME] [PERSON_NAME] poonam […" at bounding box center [133, 238] width 58 height 14
select select "85797"
click at [104, 231] on select "Select Stylist [PERSON_NAME] [PERSON_NAME] [PERSON_NAME] [PERSON_NAME] poonam […" at bounding box center [133, 238] width 58 height 14
click at [278, 258] on label at bounding box center [281, 257] width 7 height 7
click at [278, 258] on input "checkbox" at bounding box center [281, 258] width 6 height 6
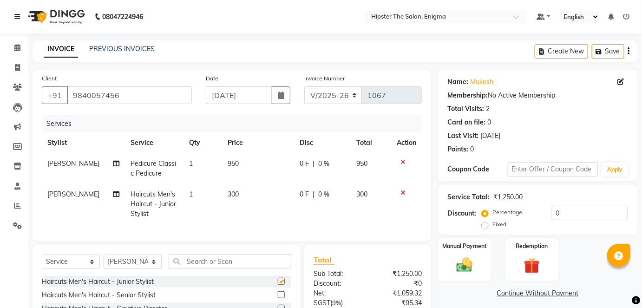
checkbox input "false"
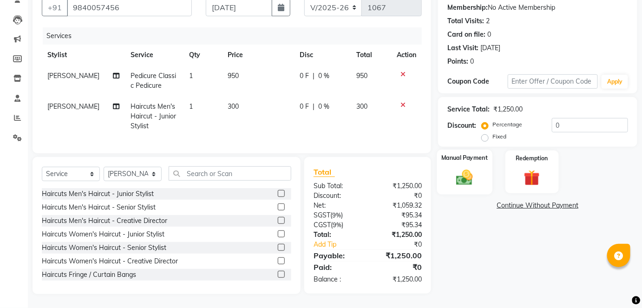
click at [467, 171] on img at bounding box center [464, 177] width 27 height 19
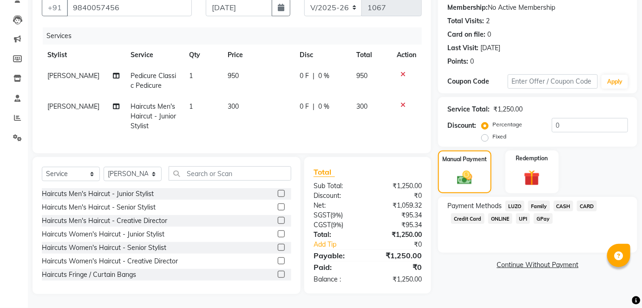
click at [561, 201] on span "CASH" at bounding box center [564, 206] width 20 height 11
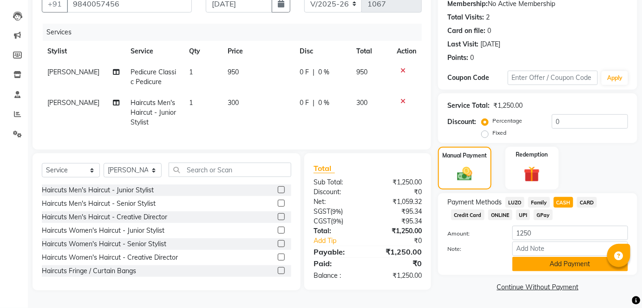
click at [544, 267] on button "Add Payment" at bounding box center [571, 264] width 116 height 14
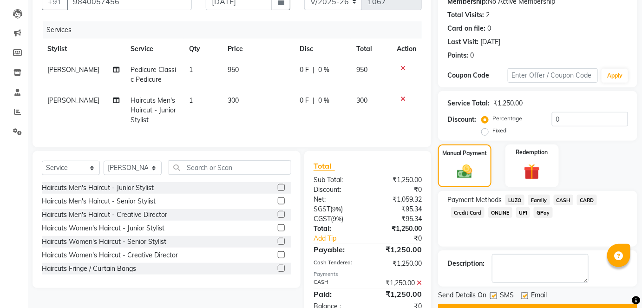
scroll to position [126, 0]
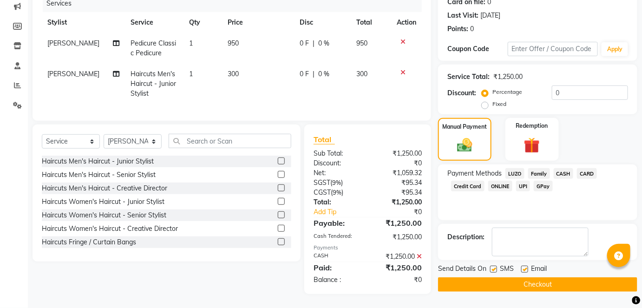
click at [539, 277] on button "Checkout" at bounding box center [537, 284] width 199 height 14
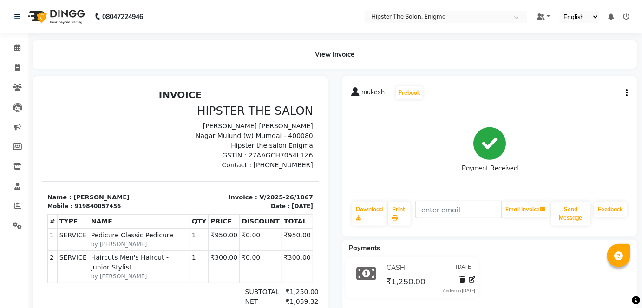
select select "4468"
select select "service"
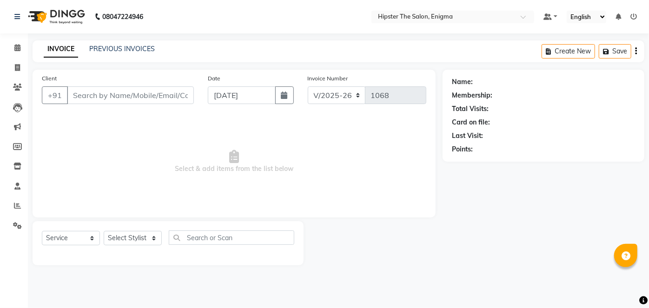
type input "9840057456"
select select "85797"
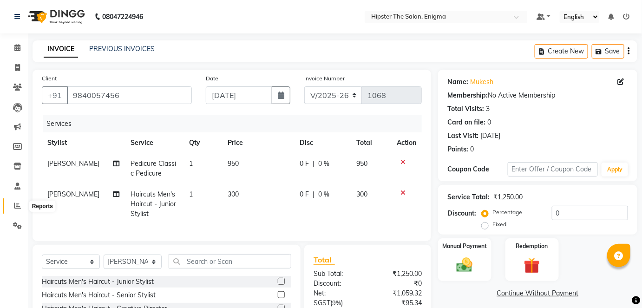
click at [19, 205] on icon at bounding box center [17, 205] width 7 height 7
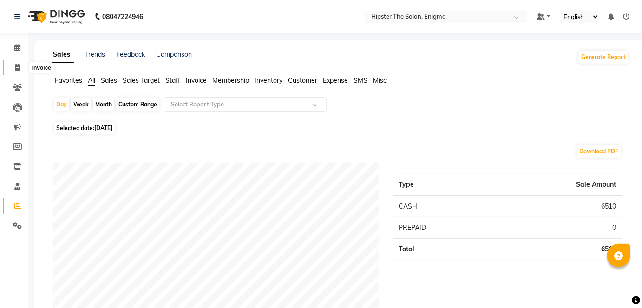
click at [21, 67] on span at bounding box center [17, 68] width 16 height 11
select select "service"
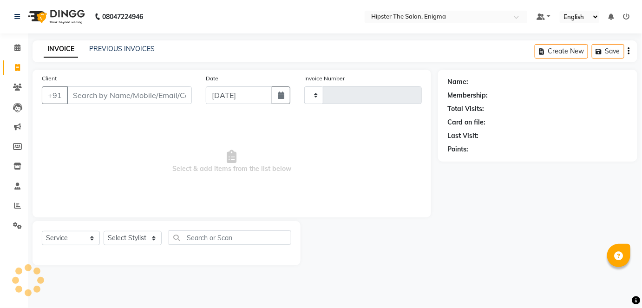
type input "1068"
select select "4468"
click at [12, 46] on span at bounding box center [17, 48] width 16 height 11
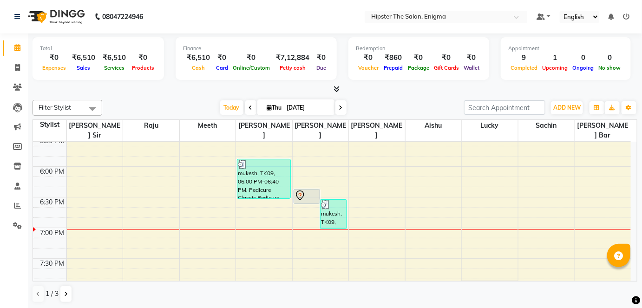
scroll to position [588, 0]
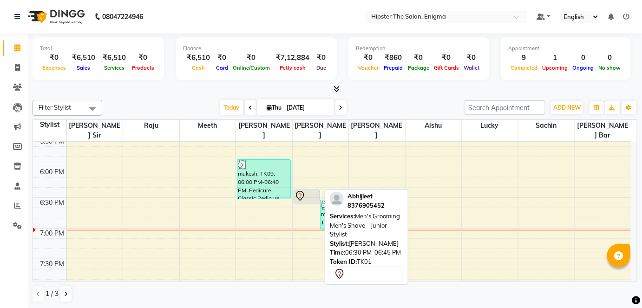
click at [316, 191] on div at bounding box center [307, 196] width 25 height 11
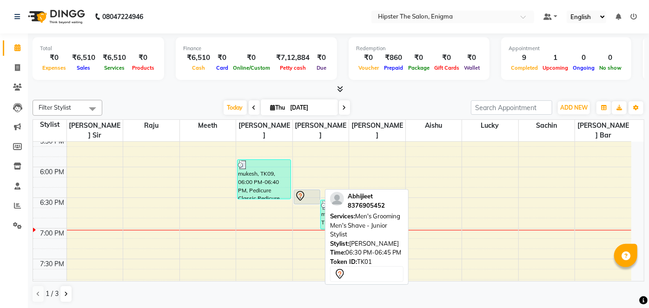
select select "7"
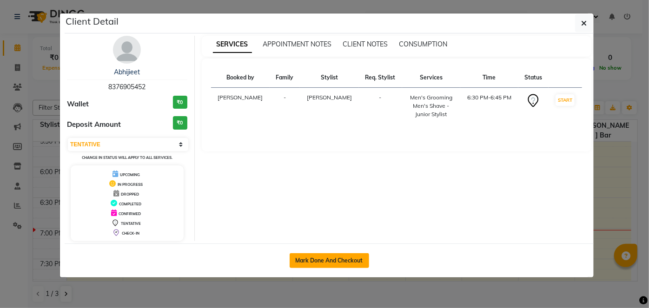
click at [314, 254] on button "Mark Done And Checkout" at bounding box center [328, 260] width 79 height 15
select select "4468"
select select "service"
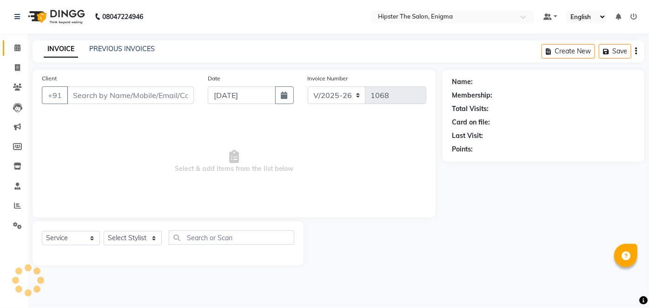
type input "8376905452"
select select "85797"
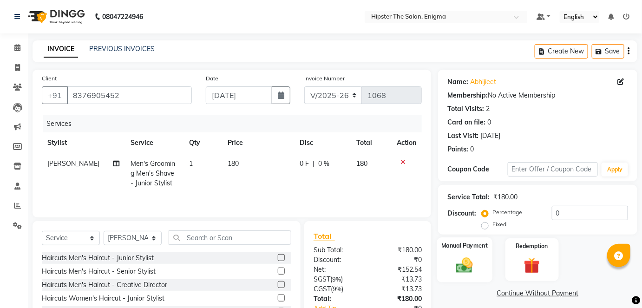
click at [447, 253] on div "Manual Payment" at bounding box center [464, 259] width 55 height 45
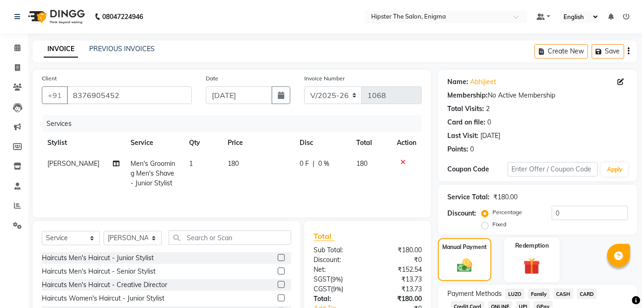
scroll to position [65, 0]
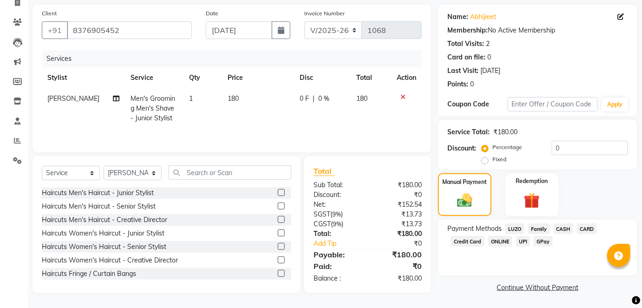
click at [547, 241] on span "GPay" at bounding box center [543, 241] width 19 height 11
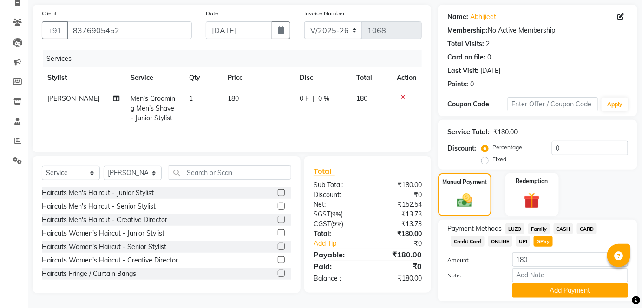
scroll to position [91, 0]
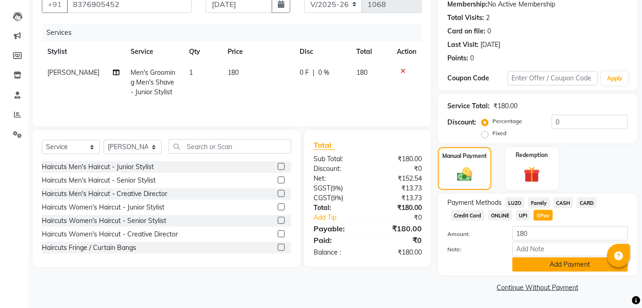
click at [549, 267] on button "Add Payment" at bounding box center [571, 264] width 116 height 14
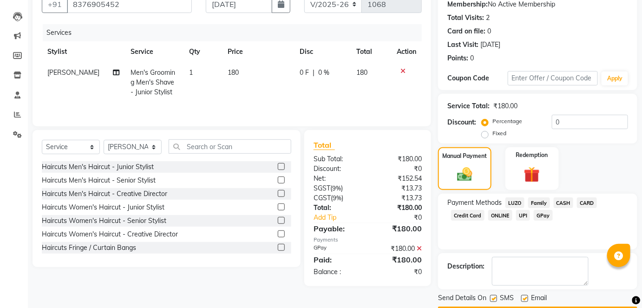
scroll to position [117, 0]
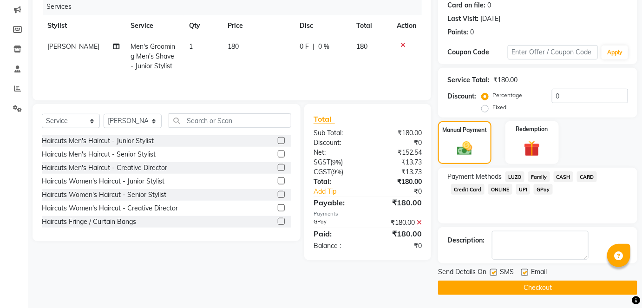
click at [533, 284] on button "Checkout" at bounding box center [537, 288] width 199 height 14
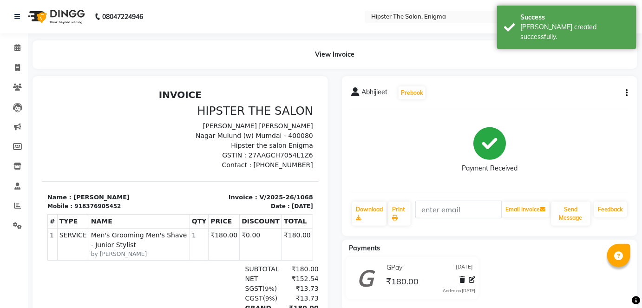
select select "service"
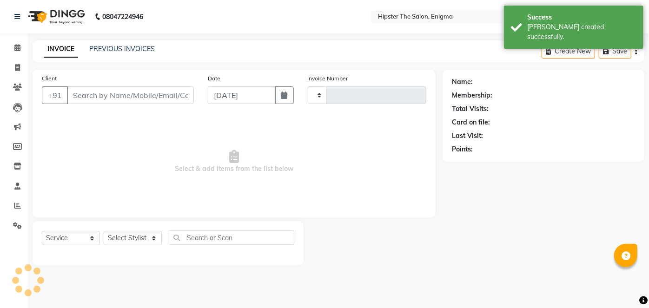
type input "8376905452"
select select "85797"
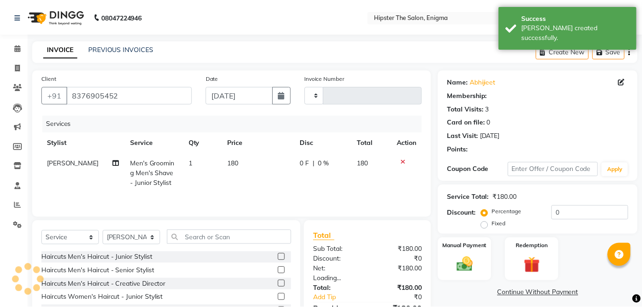
scroll to position [64, 0]
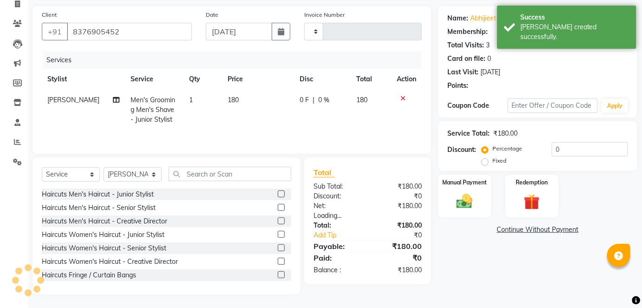
type input "1069"
select select "4468"
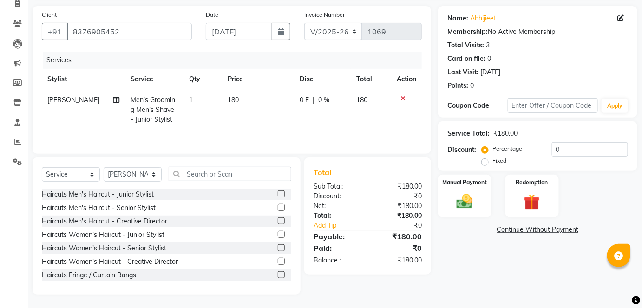
scroll to position [0, 0]
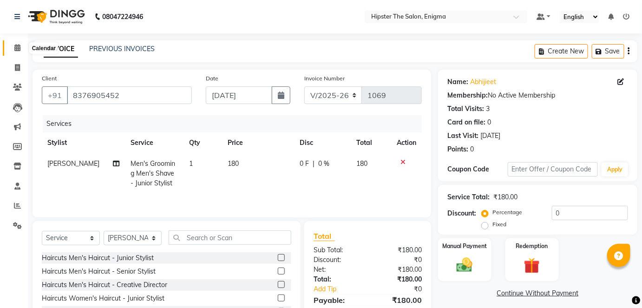
click at [18, 47] on icon at bounding box center [17, 47] width 6 height 7
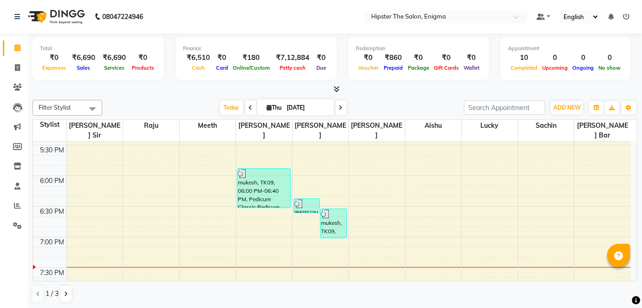
scroll to position [581, 0]
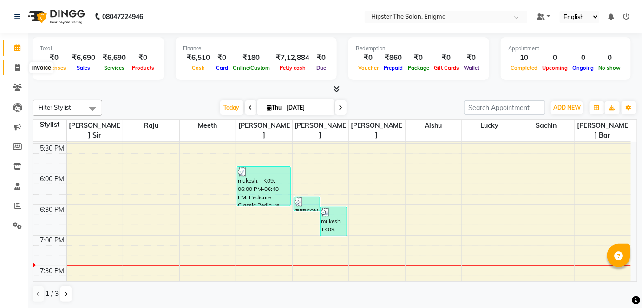
click at [17, 68] on icon at bounding box center [17, 67] width 5 height 7
select select "4468"
select select "service"
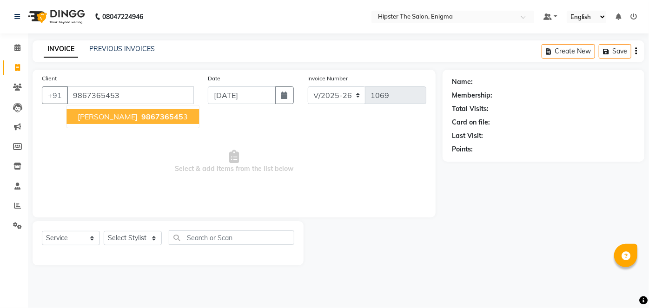
type input "9867365453"
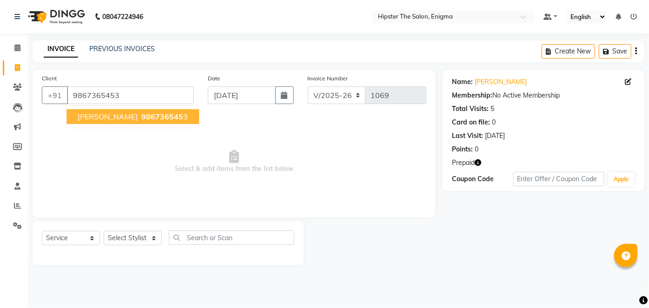
click at [145, 112] on ngb-highlight "986736545 3" at bounding box center [163, 116] width 48 height 9
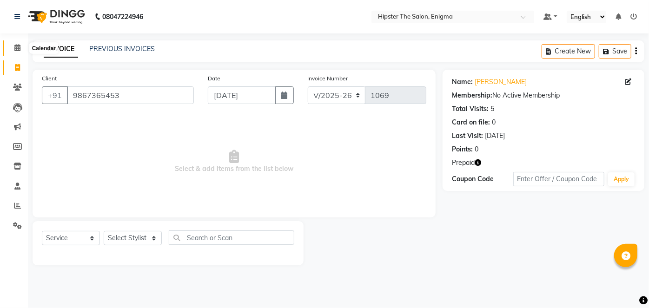
click at [18, 48] on icon at bounding box center [17, 47] width 6 height 7
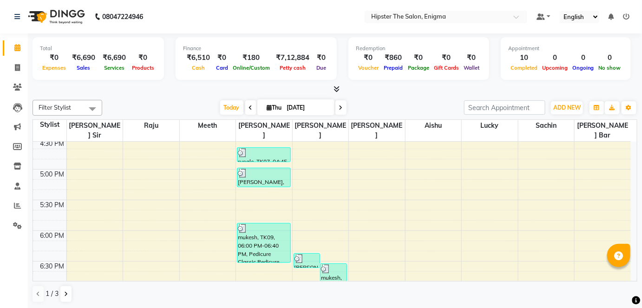
scroll to position [524, 0]
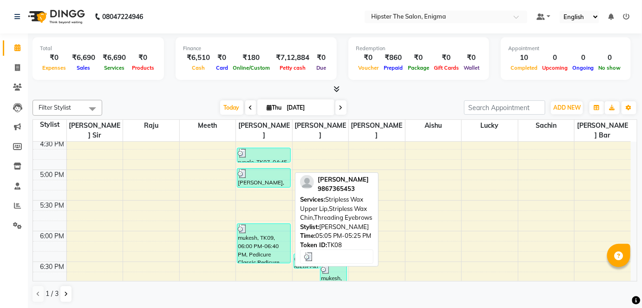
click at [258, 169] on div at bounding box center [264, 173] width 52 height 9
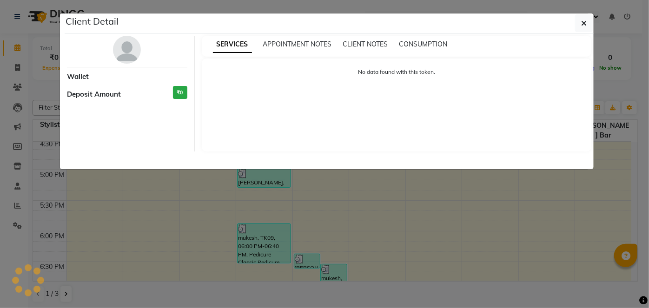
click at [258, 159] on ngb-modal-window "Client Detail Wallet Deposit Amount ₹0 SERVICES APPOINTMENT NOTES CLIENT NOTES …" at bounding box center [324, 154] width 649 height 308
select select "3"
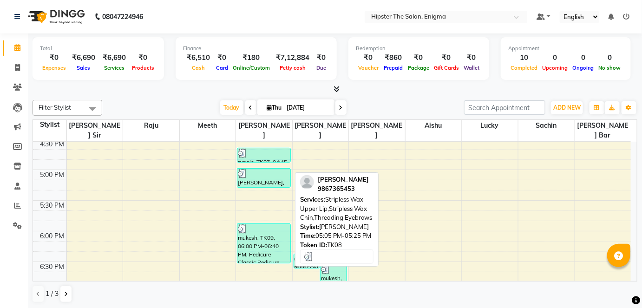
click at [258, 169] on div at bounding box center [264, 173] width 52 height 9
select select "3"
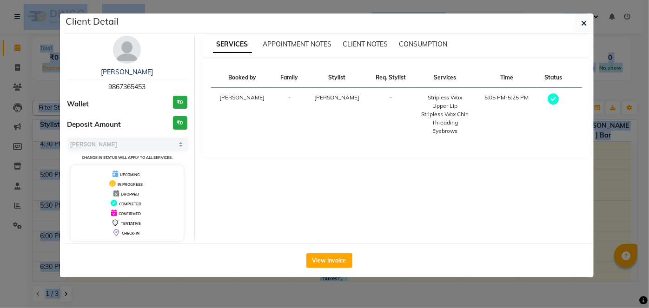
click at [258, 159] on div "SERVICES APPOINTMENT NOTES CLIENT NOTES CONSUMPTION Booked by Family Stylist Re…" at bounding box center [397, 138] width 404 height 205
click at [125, 70] on link "[PERSON_NAME]" at bounding box center [127, 72] width 52 height 8
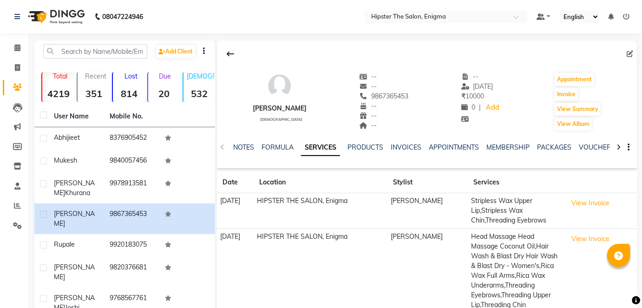
click at [479, 213] on td "Stripless Wax Upper Lip,Stripless Wax Chin,Threading Eyebrows" at bounding box center [516, 211] width 97 height 36
click at [268, 110] on div "[PERSON_NAME]" at bounding box center [280, 109] width 54 height 10
click at [18, 51] on icon at bounding box center [17, 47] width 6 height 7
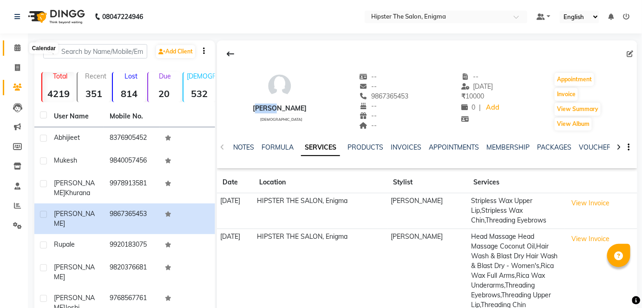
click at [18, 51] on icon at bounding box center [17, 47] width 6 height 7
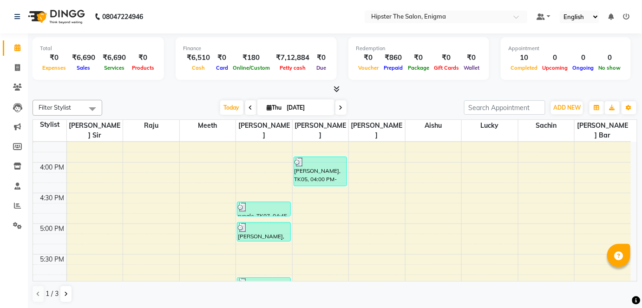
scroll to position [472, 0]
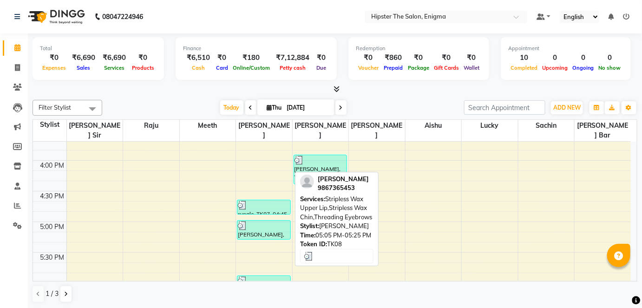
click at [246, 225] on div "[PERSON_NAME], TK08, 05:05 PM-05:25 PM, Stripless Wax Upper Lip,Stripless Wax C…" at bounding box center [263, 230] width 53 height 19
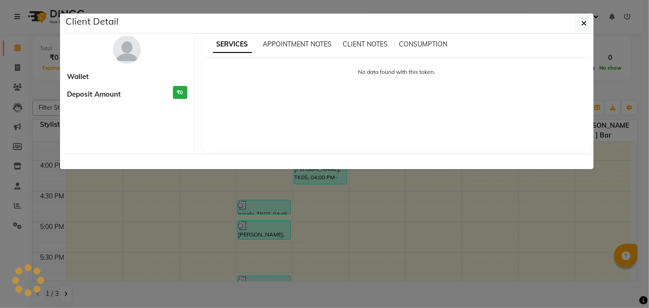
click at [246, 225] on ngb-modal-window "Client Detail Wallet Deposit Amount ₹0 SERVICES APPOINTMENT NOTES CLIENT NOTES …" at bounding box center [324, 154] width 649 height 308
select select "3"
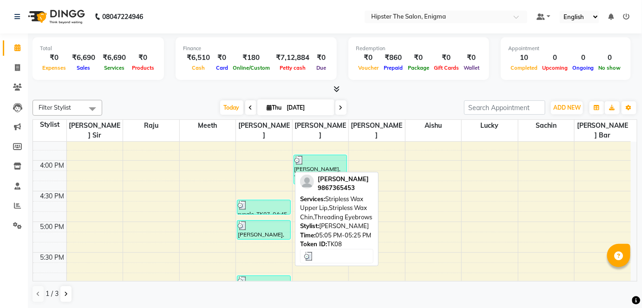
click at [246, 225] on div "[PERSON_NAME], TK08, 05:05 PM-05:25 PM, Stripless Wax Upper Lip,Stripless Wax C…" at bounding box center [263, 230] width 53 height 19
select select "3"
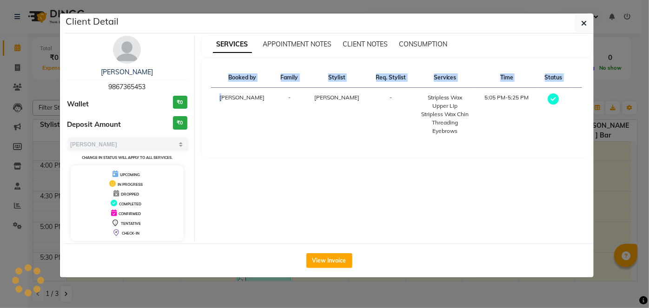
click at [246, 225] on div "Client Detail [PERSON_NAME] 9867365453 Wallet ₹0 Deposit Amount ₹0 Select MARK …" at bounding box center [329, 145] width 529 height 264
click at [321, 256] on button "View Invoice" at bounding box center [329, 260] width 46 height 15
click at [321, 256] on div "Client Detail [PERSON_NAME] 9867365453 Wallet ₹0 Deposit Amount ₹0 Select MARK …" at bounding box center [324, 145] width 530 height 265
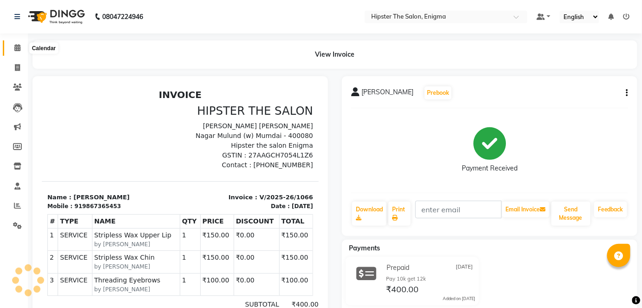
click at [16, 49] on icon at bounding box center [17, 47] width 6 height 7
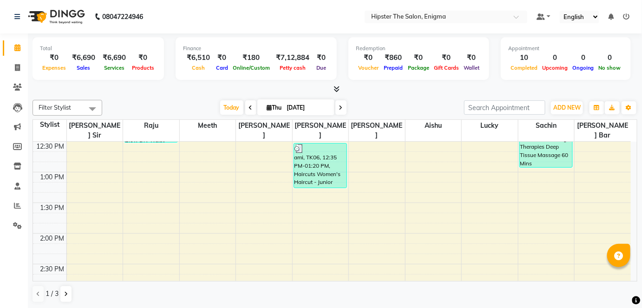
scroll to position [275, 0]
click at [15, 68] on icon at bounding box center [17, 67] width 5 height 7
select select "4468"
select select "service"
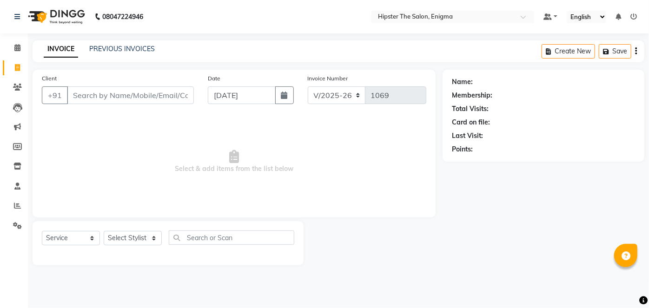
click at [88, 95] on input "Client" at bounding box center [130, 95] width 127 height 18
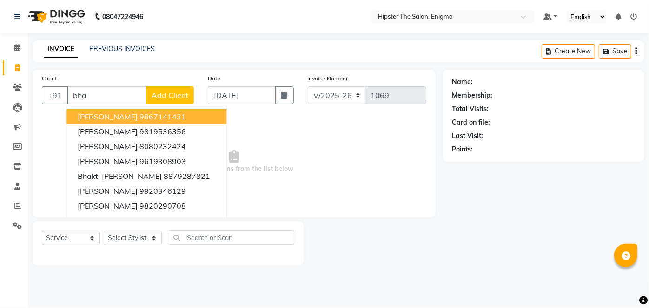
click at [103, 93] on input "bha" at bounding box center [106, 95] width 79 height 18
click at [101, 115] on span "bharat sir" at bounding box center [95, 116] width 35 height 9
type input "9821059124"
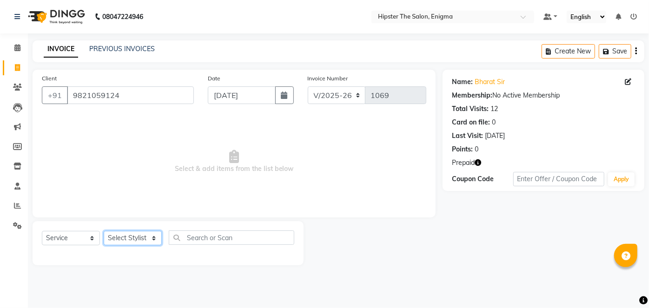
click at [127, 239] on select "Select Stylist [PERSON_NAME] [PERSON_NAME] [PERSON_NAME] [PERSON_NAME] poonam […" at bounding box center [133, 238] width 58 height 14
select select "27612"
click at [104, 231] on select "Select Stylist [PERSON_NAME] [PERSON_NAME] [PERSON_NAME] [PERSON_NAME] poonam […" at bounding box center [133, 238] width 58 height 14
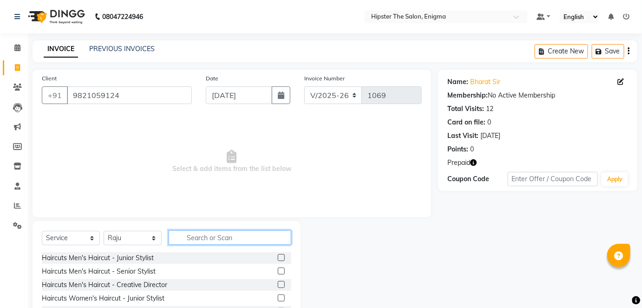
click at [212, 233] on input "text" at bounding box center [230, 237] width 123 height 14
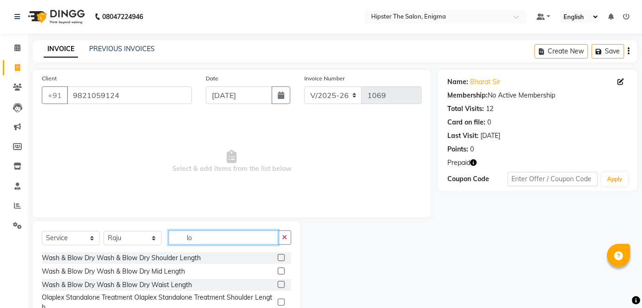
type input "l"
type input "o"
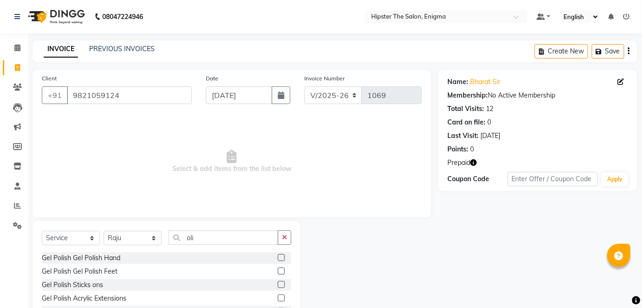
click at [137, 273] on div "Gel Polish Gel Polish Feet" at bounding box center [167, 272] width 250 height 12
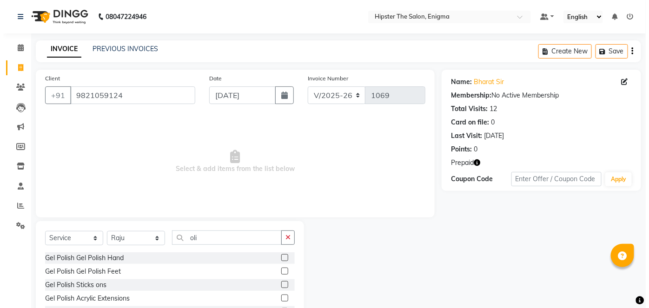
scroll to position [81, 0]
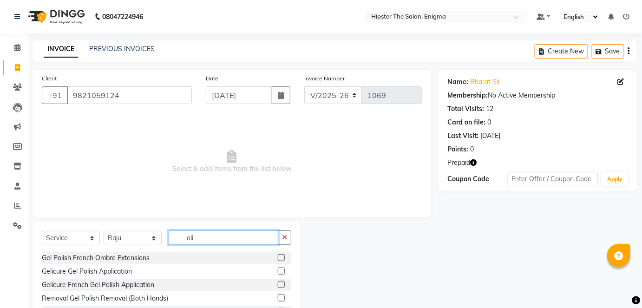
click at [228, 235] on input "oli" at bounding box center [224, 237] width 110 height 14
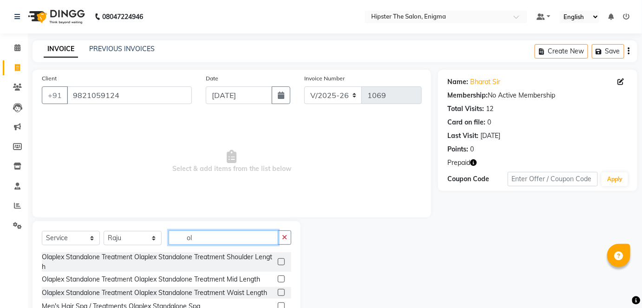
type input "o"
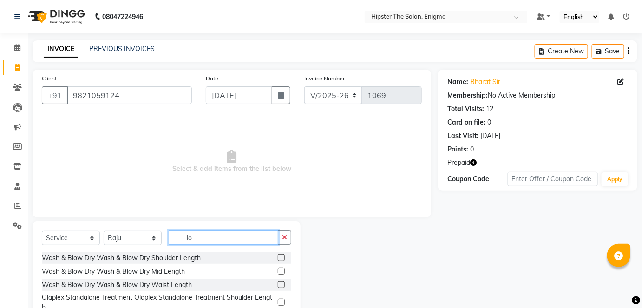
type input "l"
type input "oil"
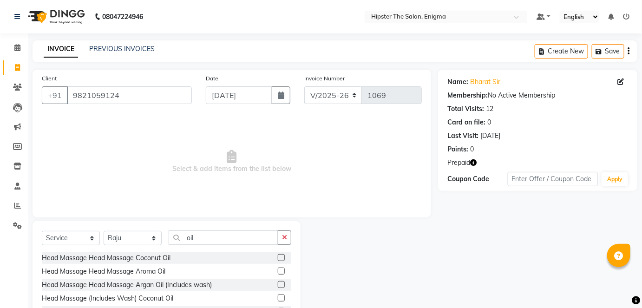
click at [278, 259] on label at bounding box center [281, 257] width 7 height 7
click at [278, 259] on input "checkbox" at bounding box center [281, 258] width 6 height 6
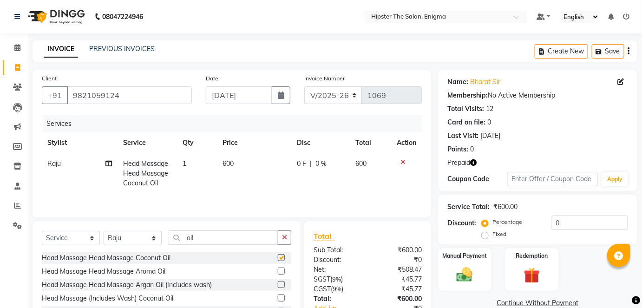
checkbox input "false"
click at [463, 265] on img at bounding box center [464, 274] width 27 height 19
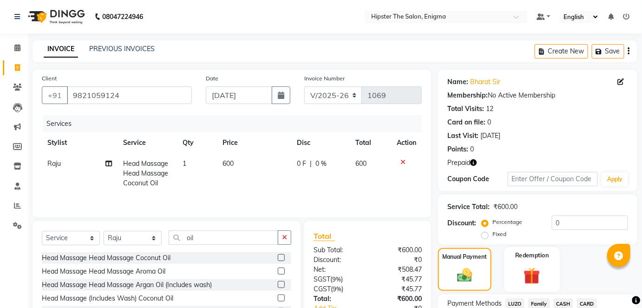
scroll to position [31, 0]
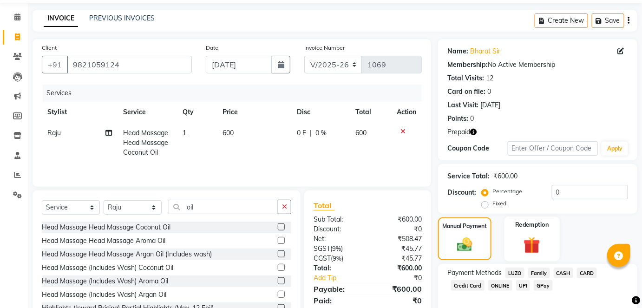
click at [523, 235] on img at bounding box center [532, 245] width 27 height 21
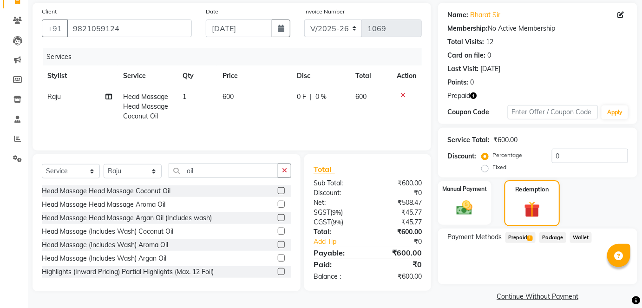
scroll to position [75, 0]
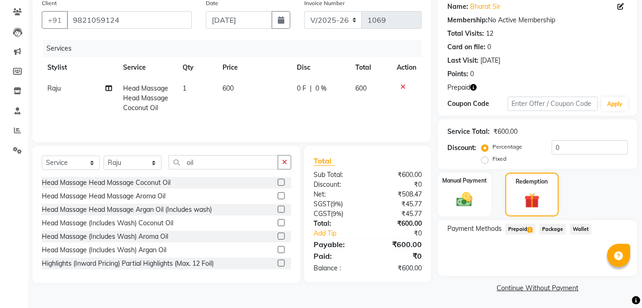
click at [522, 223] on div "Payment Methods Prepaid 1 Package Wallet" at bounding box center [537, 248] width 199 height 56
click at [522, 228] on span "Prepaid 1" at bounding box center [521, 229] width 30 height 11
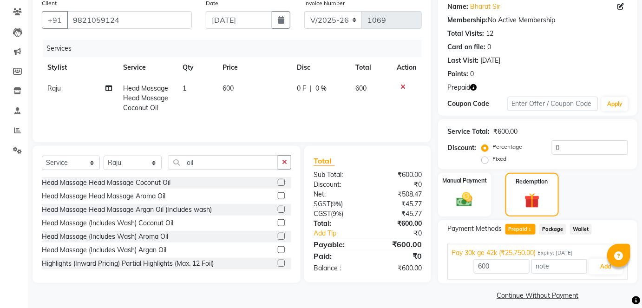
scroll to position [83, 0]
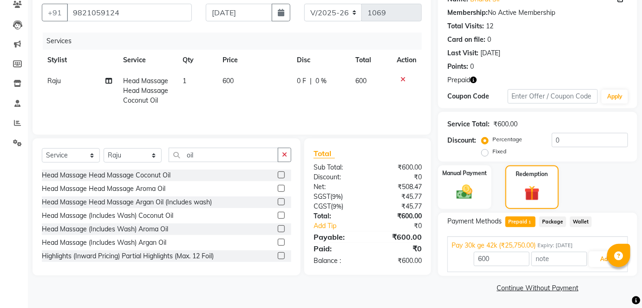
click at [403, 76] on icon at bounding box center [403, 79] width 5 height 7
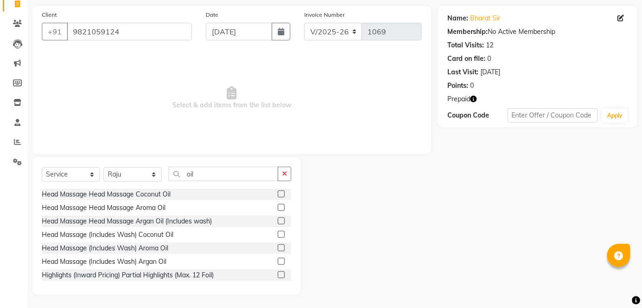
click at [278, 207] on label at bounding box center [281, 207] width 7 height 7
click at [278, 207] on input "checkbox" at bounding box center [281, 208] width 6 height 6
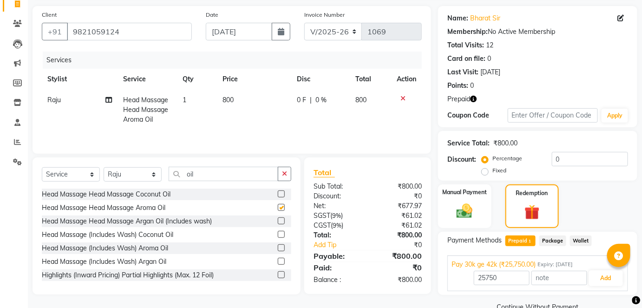
scroll to position [83, 0]
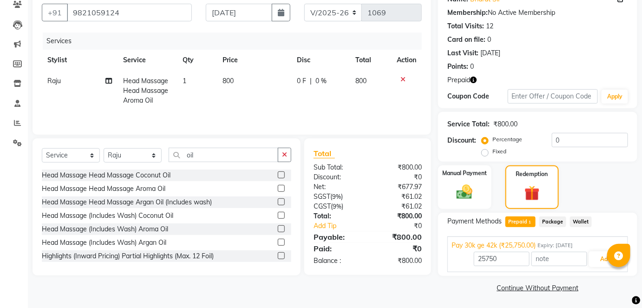
checkbox input "false"
click at [401, 77] on icon at bounding box center [403, 79] width 5 height 7
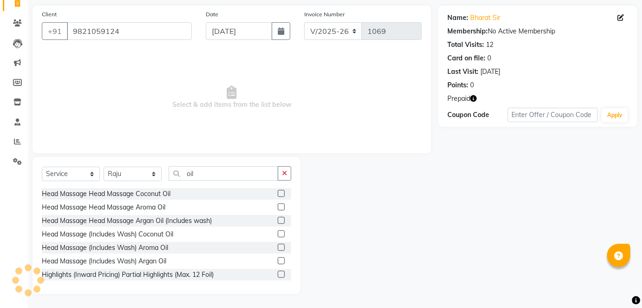
scroll to position [64, 0]
click at [278, 232] on label at bounding box center [281, 234] width 7 height 7
click at [278, 232] on input "checkbox" at bounding box center [281, 235] width 6 height 6
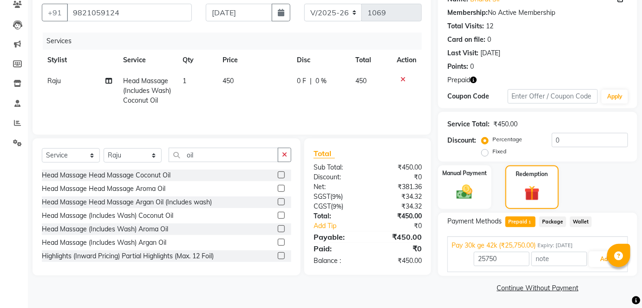
checkbox input "false"
click at [532, 180] on div "Redemption" at bounding box center [531, 187] width 55 height 46
click at [523, 222] on span "Prepaid 1" at bounding box center [521, 222] width 30 height 11
type input "450"
click at [598, 260] on button "Add" at bounding box center [606, 259] width 34 height 16
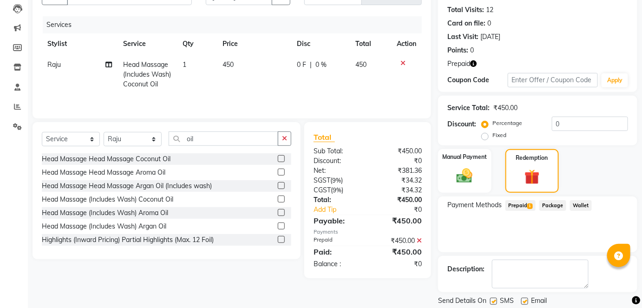
scroll to position [127, 0]
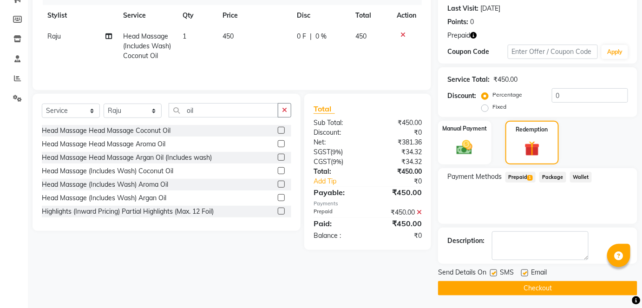
click at [523, 294] on button "Checkout" at bounding box center [537, 288] width 199 height 14
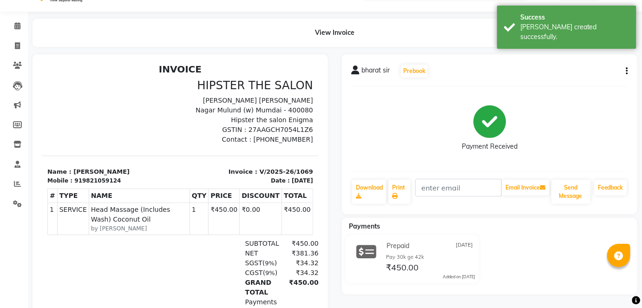
scroll to position [111, 0]
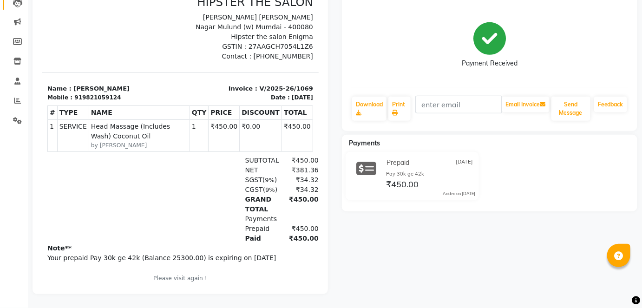
select select "4468"
select select "service"
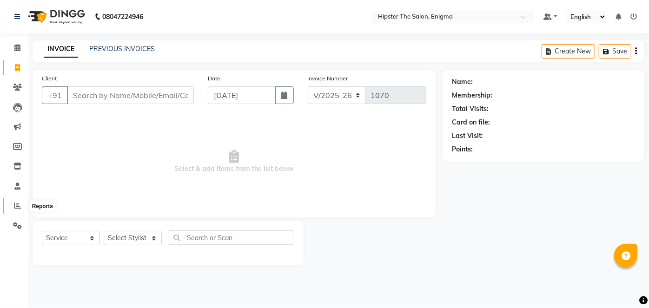
click at [15, 206] on icon at bounding box center [17, 205] width 7 height 7
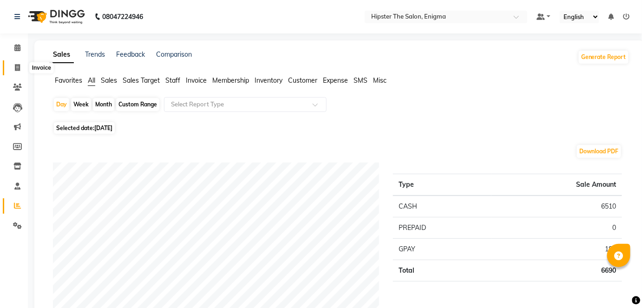
click at [15, 67] on icon at bounding box center [17, 67] width 5 height 7
select select "4468"
select select "service"
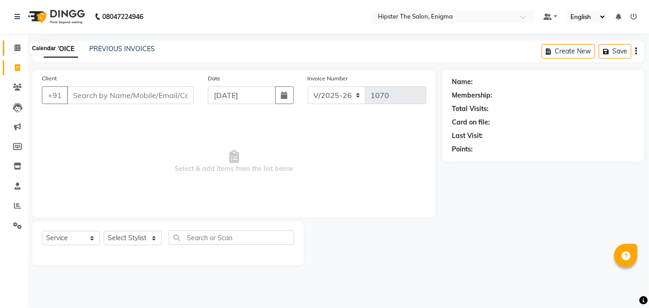
click at [15, 48] on icon at bounding box center [17, 47] width 6 height 7
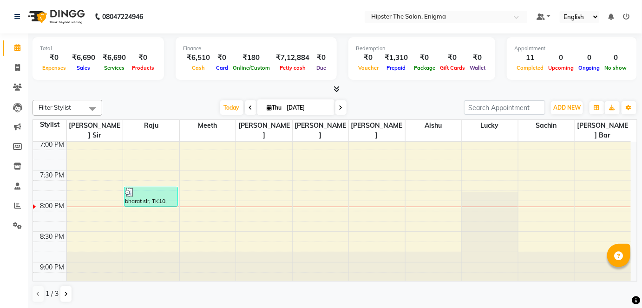
scroll to position [677, 0]
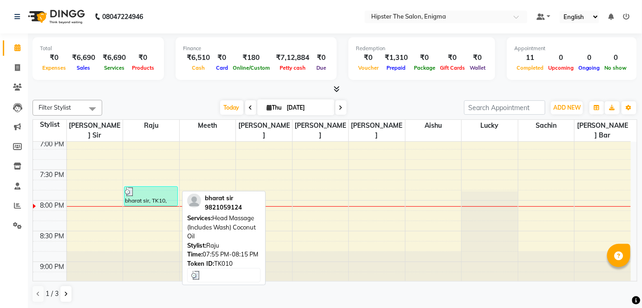
click at [146, 187] on div at bounding box center [151, 191] width 52 height 9
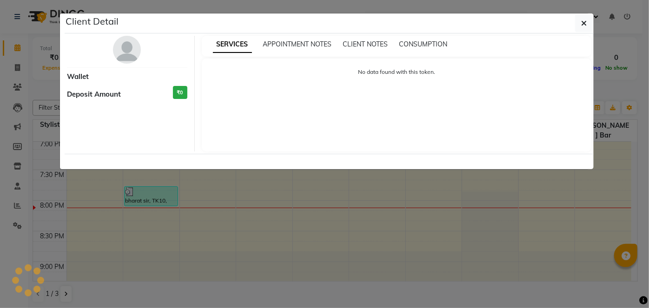
select select "3"
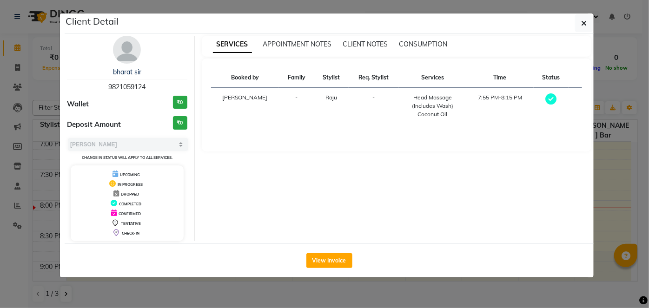
click at [326, 268] on div "View Invoice" at bounding box center [329, 260] width 529 height 34
click at [325, 260] on button "View Invoice" at bounding box center [329, 260] width 46 height 15
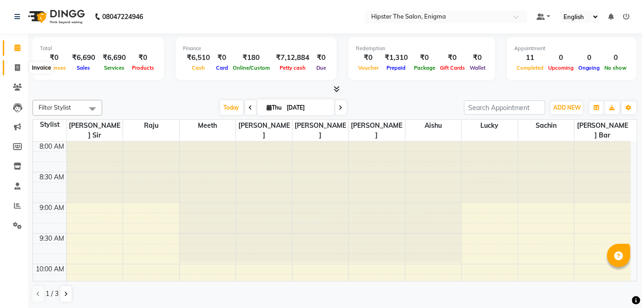
click at [21, 63] on span at bounding box center [17, 68] width 16 height 11
select select "service"
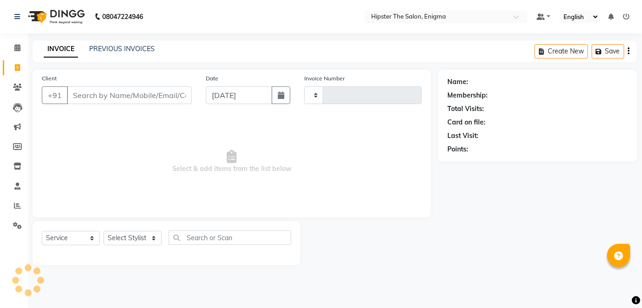
type input "1070"
select select "4468"
